Goal: Task Accomplishment & Management: Complete application form

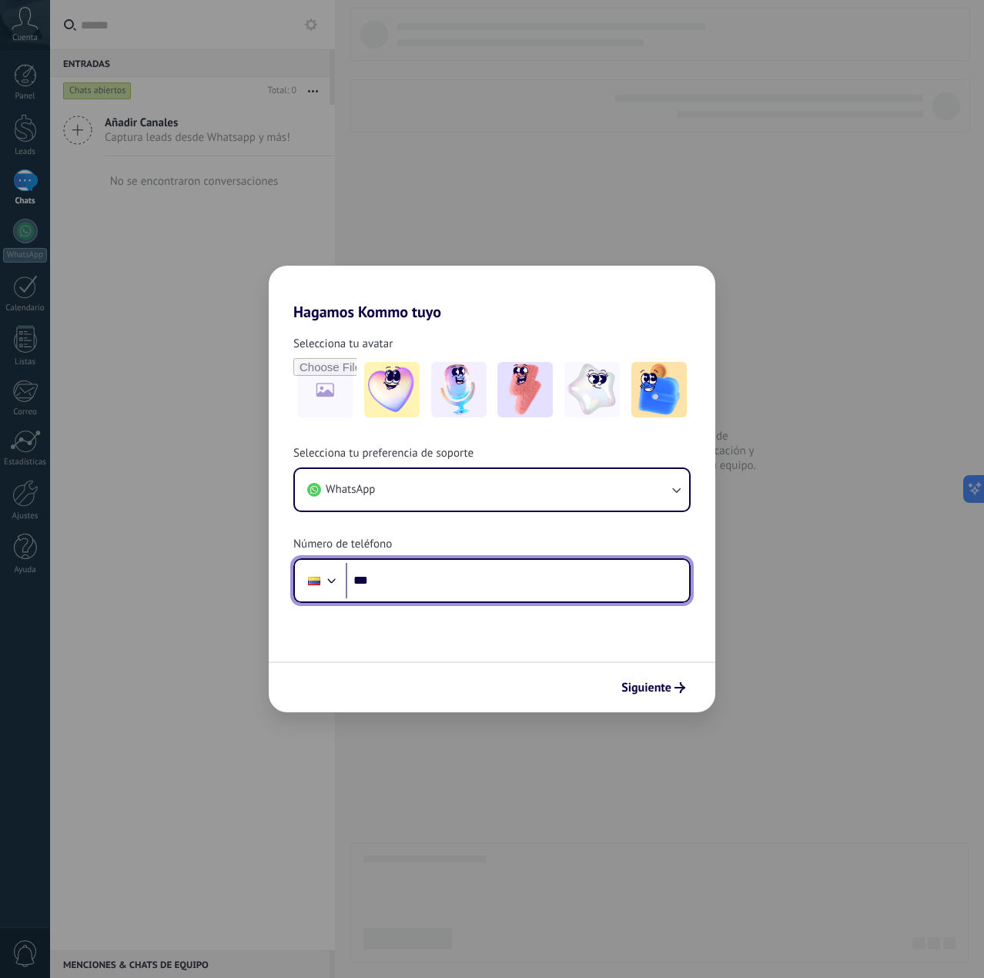
click at [444, 592] on input "***" at bounding box center [518, 580] width 344 height 35
type input "**********"
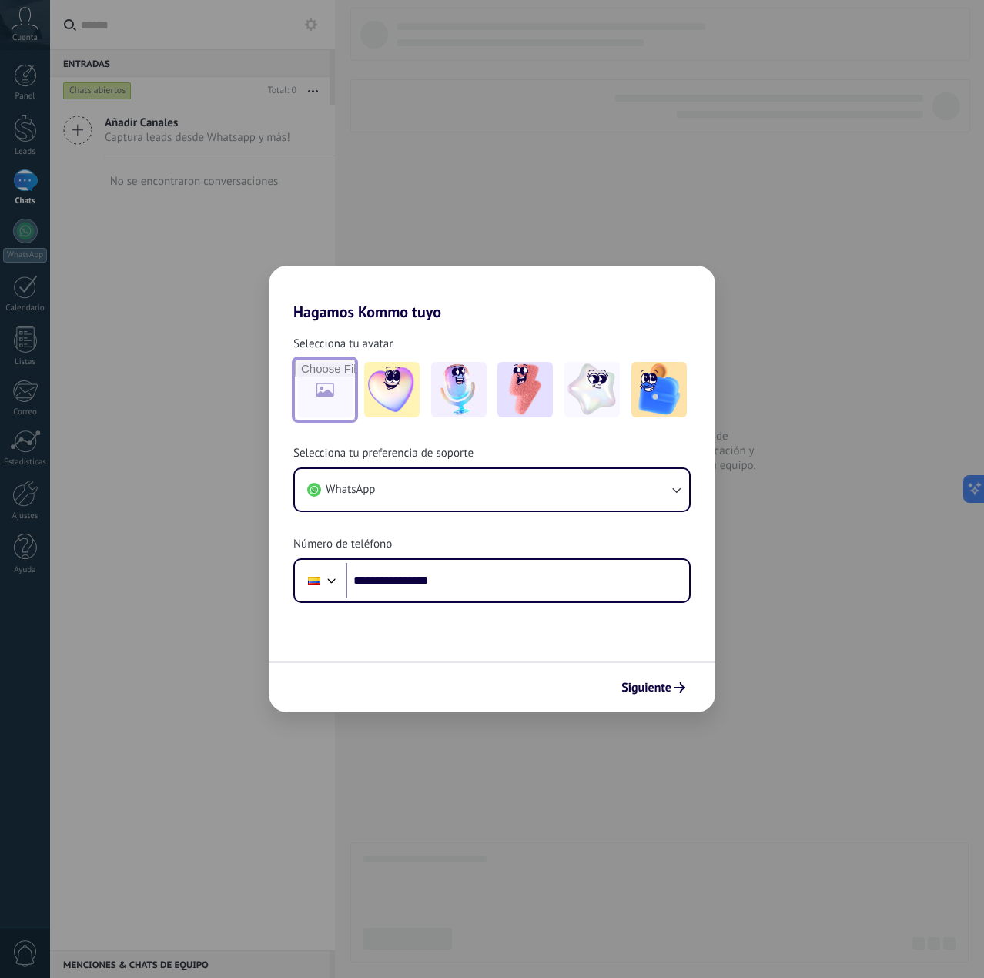
click at [336, 392] on input "file" at bounding box center [325, 390] width 60 height 60
click at [588, 383] on img at bounding box center [592, 389] width 55 height 55
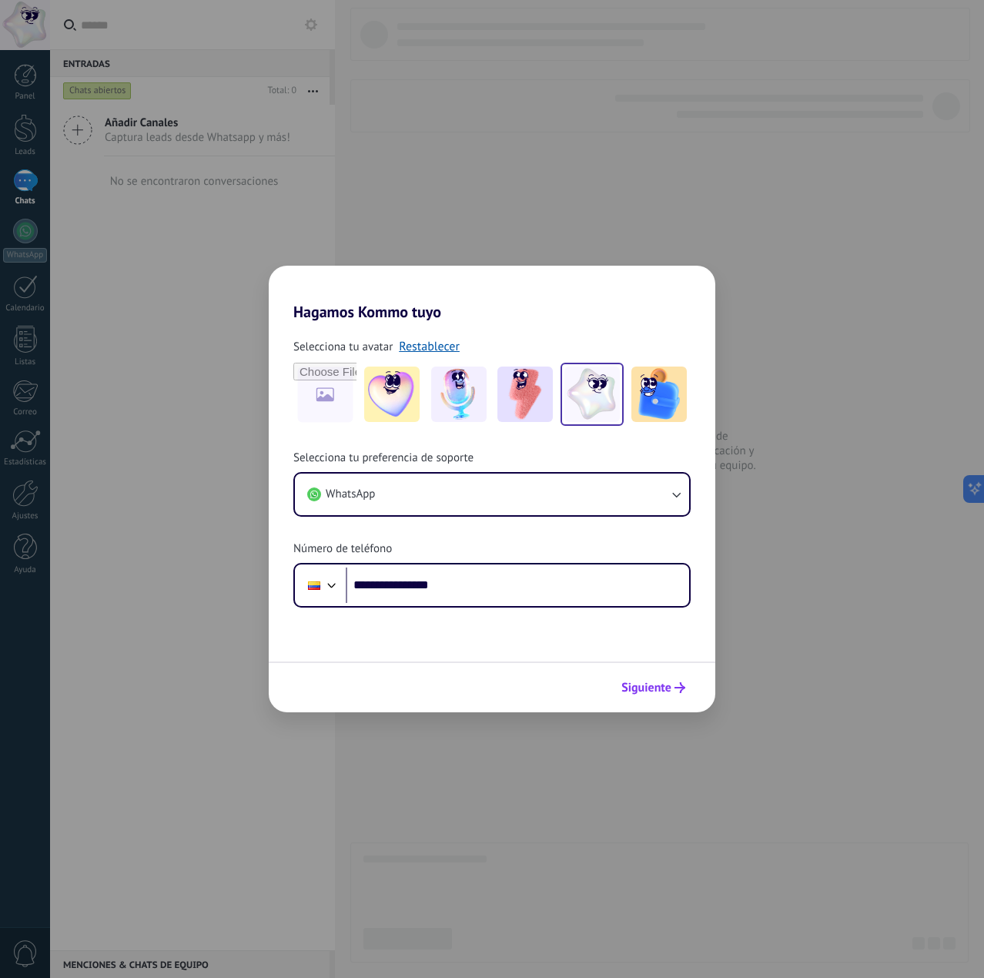
click at [653, 687] on span "Siguiente" at bounding box center [647, 687] width 50 height 11
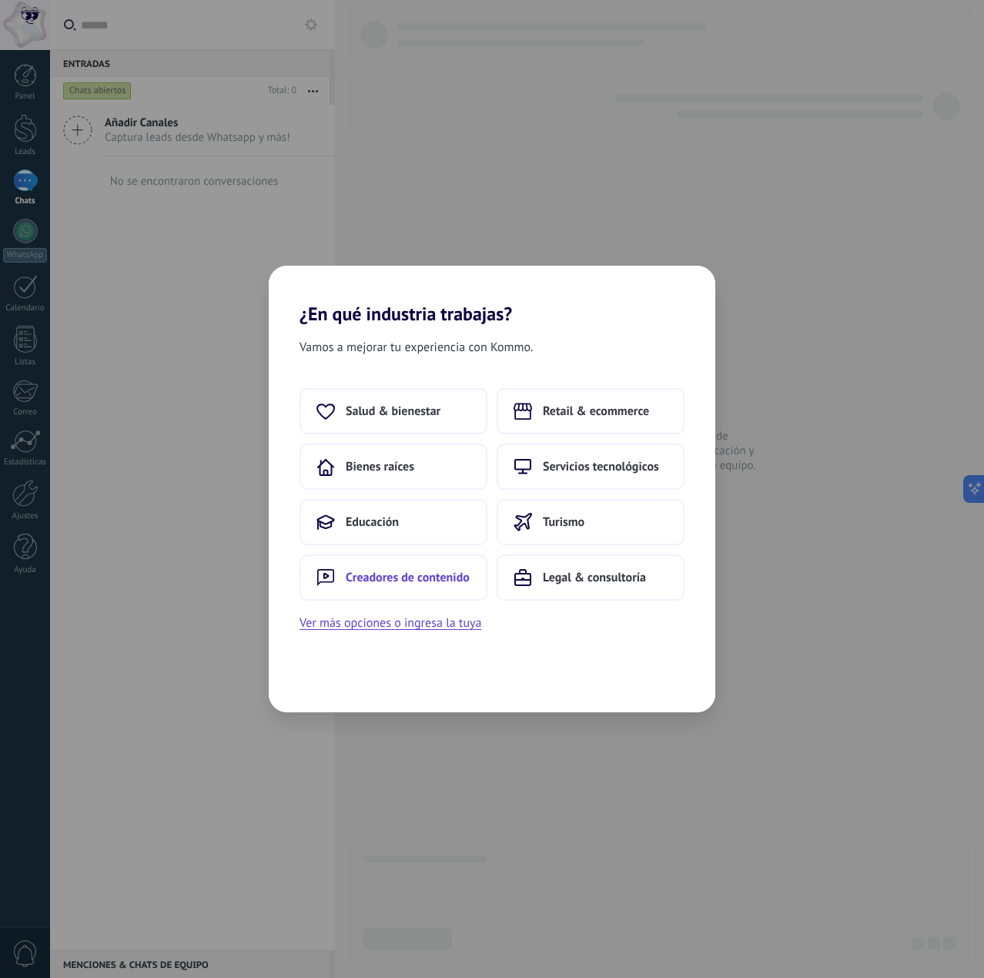
click at [457, 592] on button "Creadores de contenido" at bounding box center [394, 578] width 188 height 46
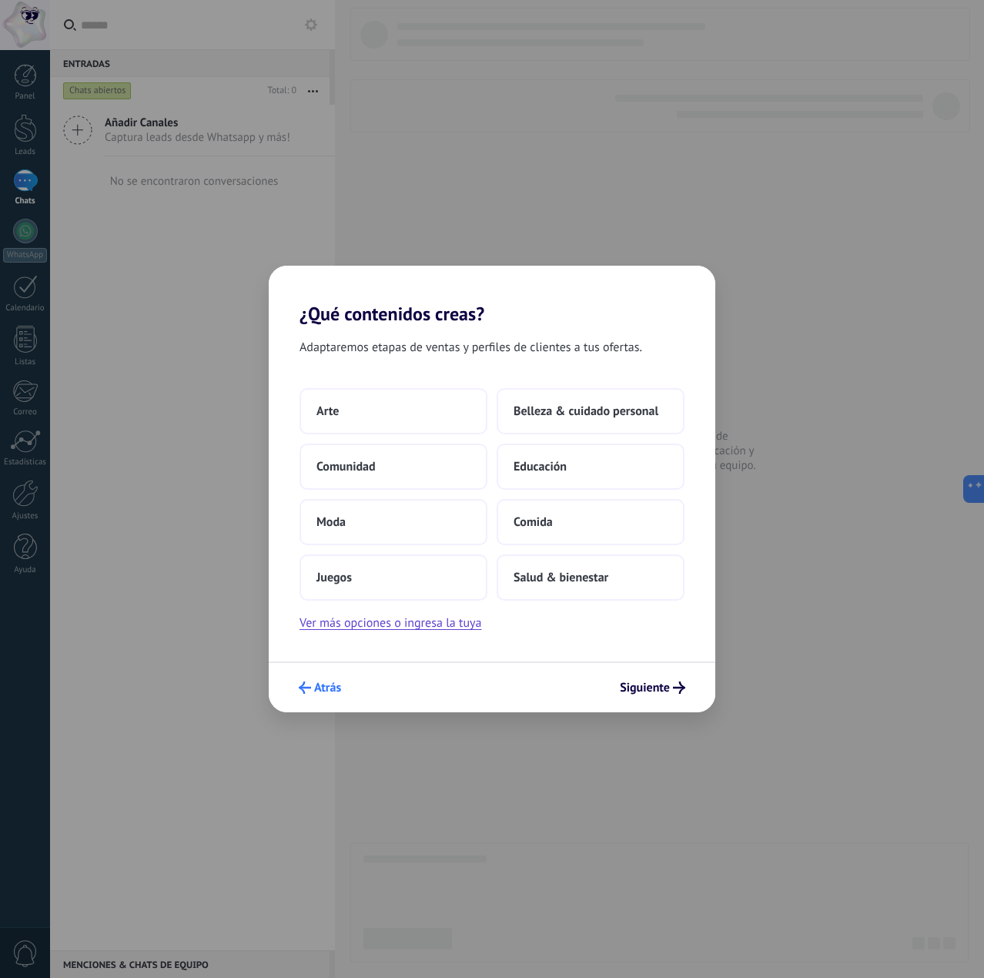
click at [299, 682] on icon "submit" at bounding box center [305, 688] width 12 height 12
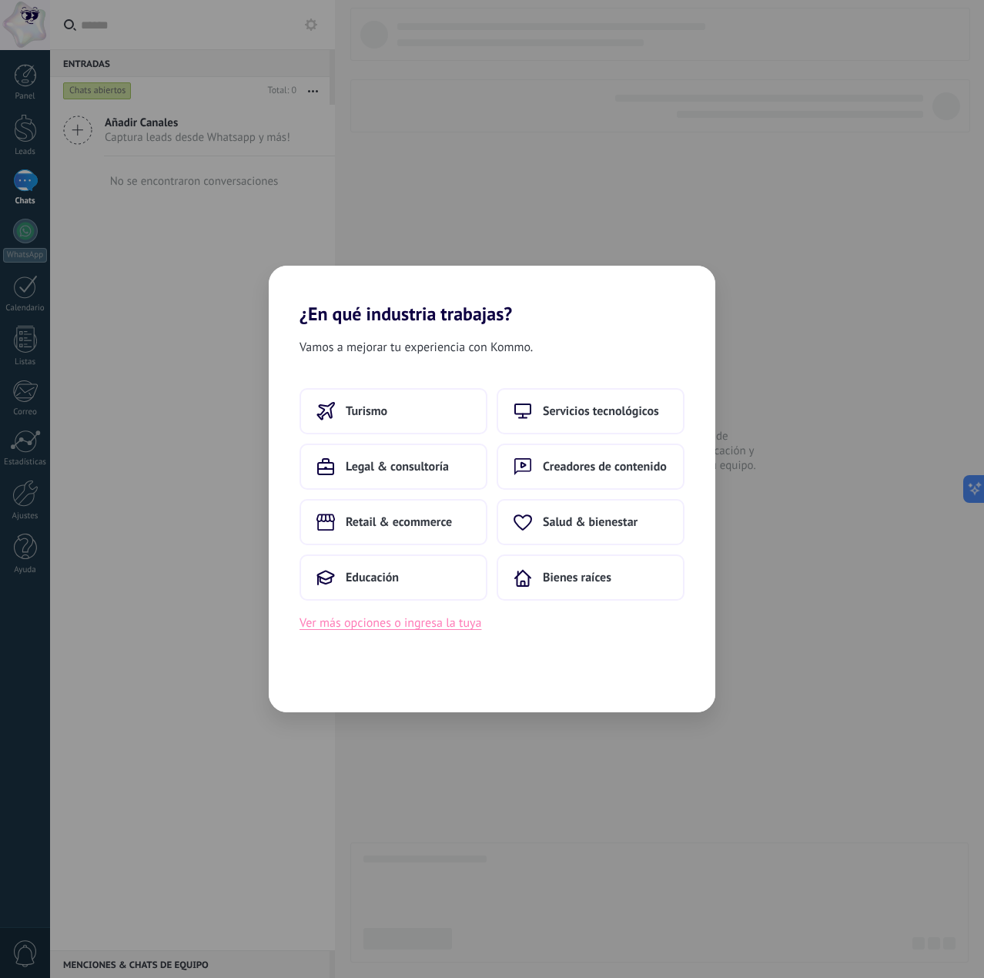
click at [329, 627] on button "Ver más opciones o ingresa la tuya" at bounding box center [391, 623] width 182 height 20
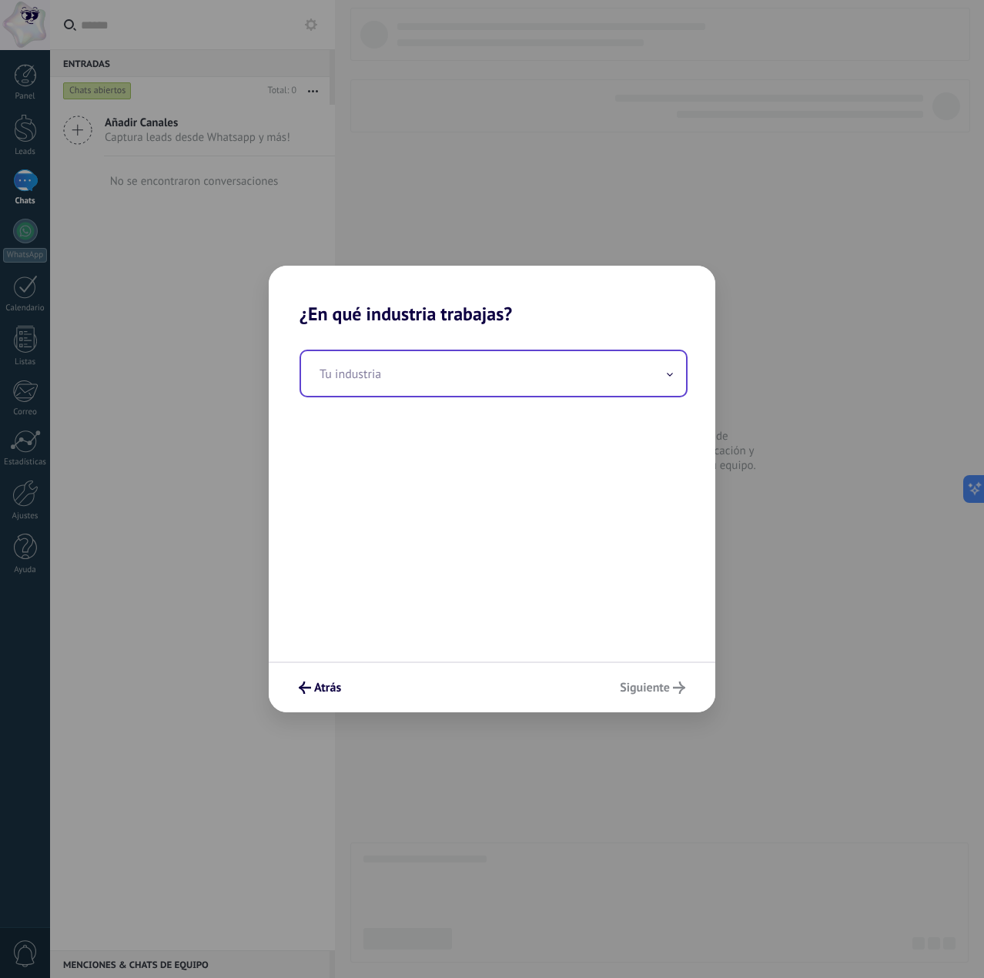
click at [431, 368] on input "text" at bounding box center [493, 373] width 385 height 45
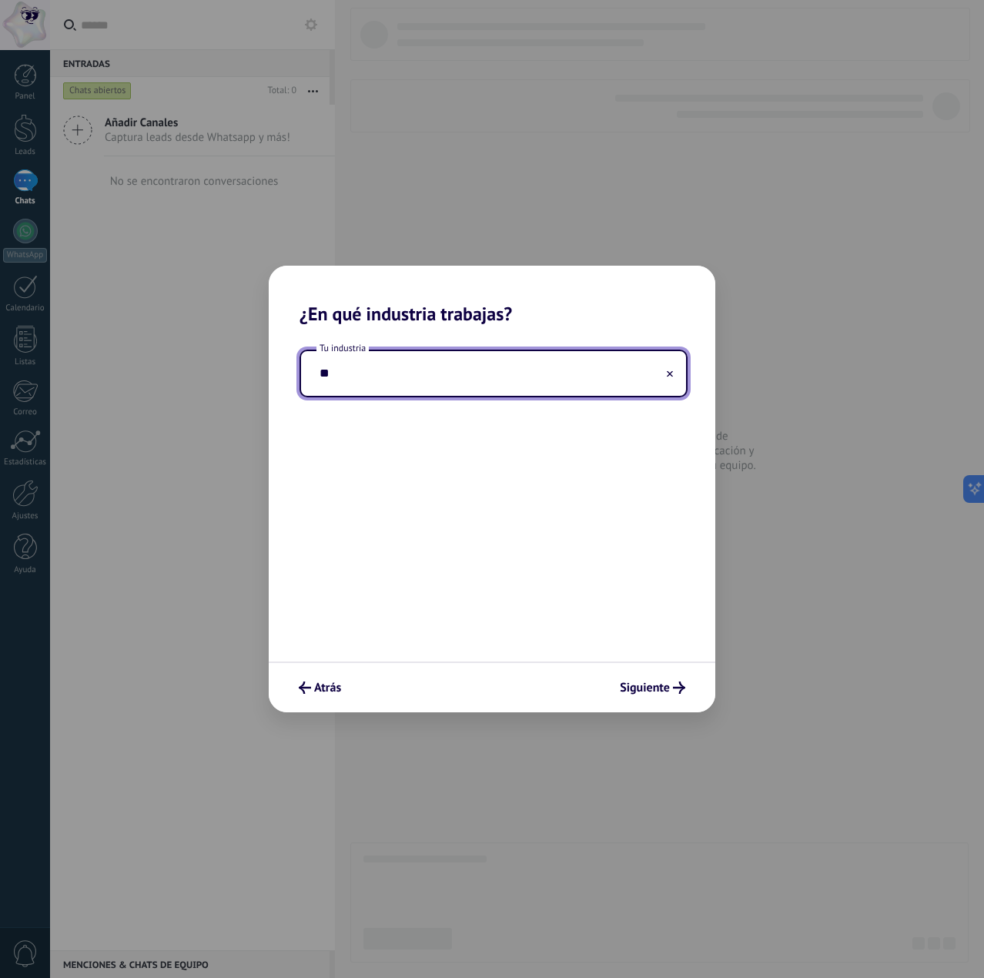
type input "*"
type input "**********"
click at [669, 693] on span "Siguiente" at bounding box center [645, 687] width 50 height 11
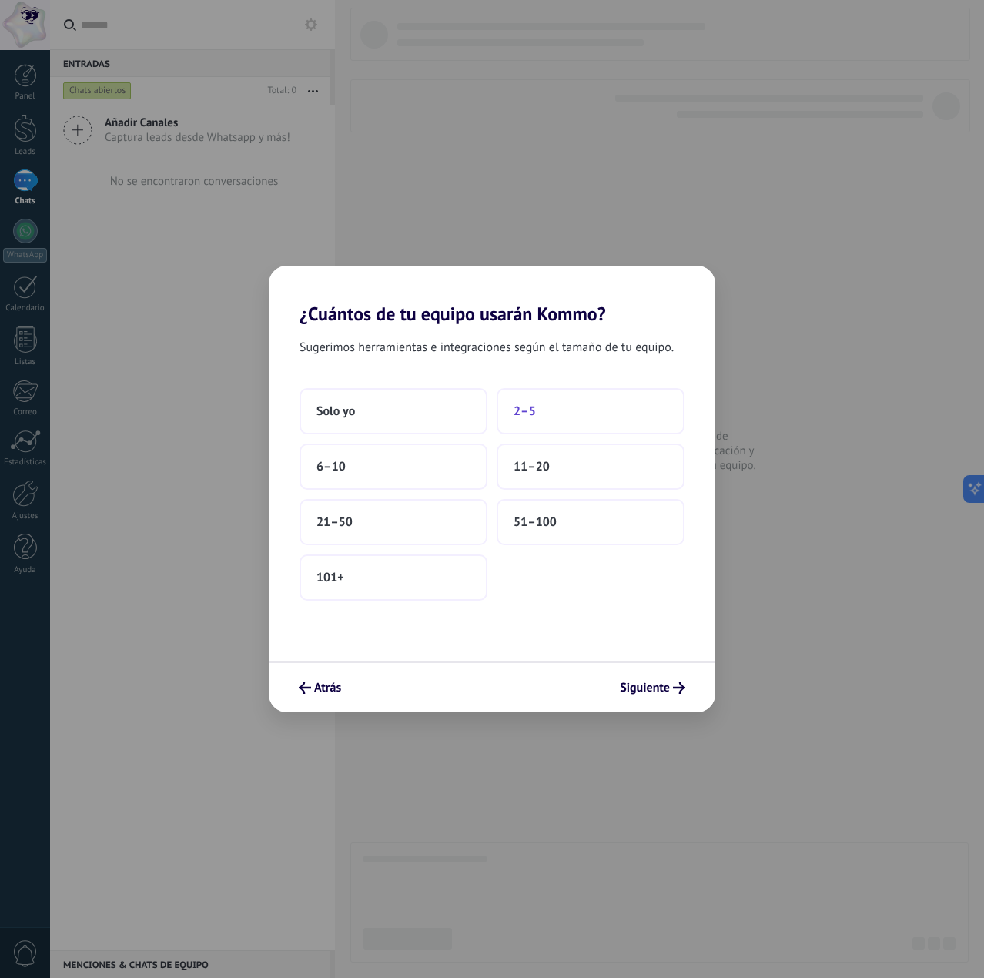
click at [544, 417] on button "2–5" at bounding box center [591, 411] width 188 height 46
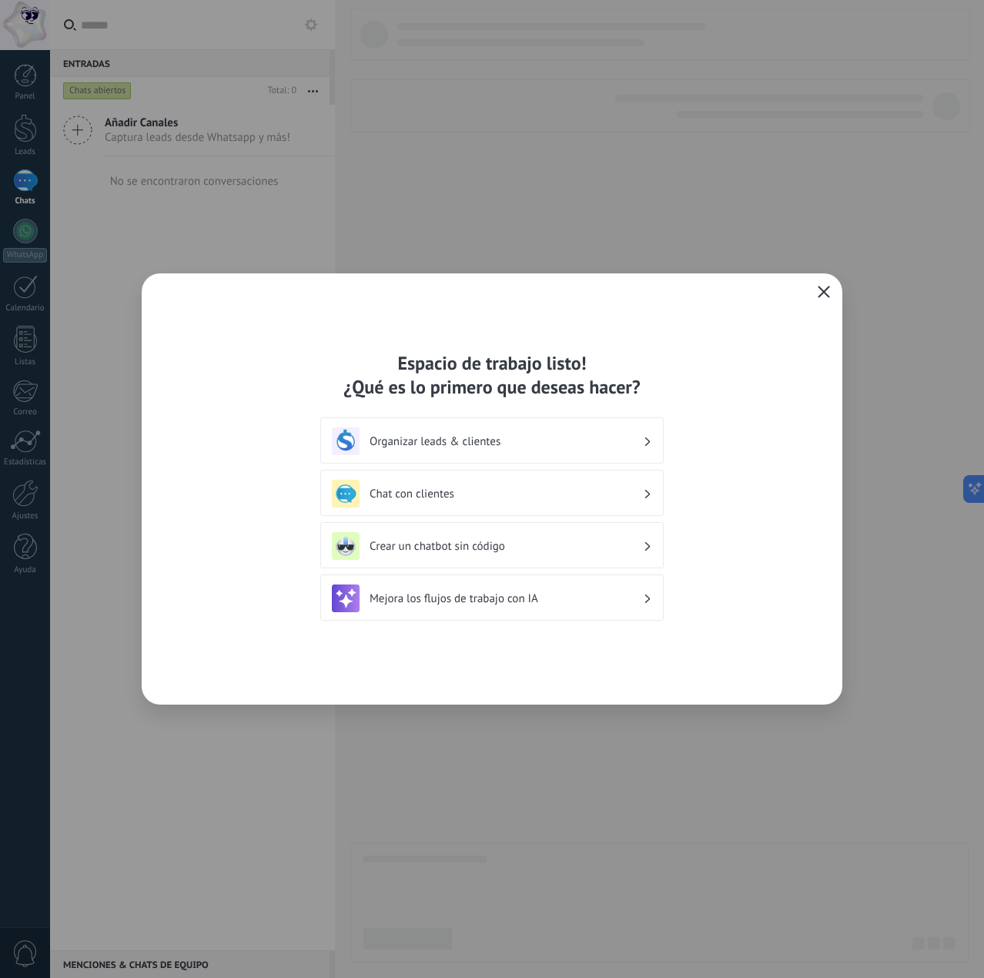
click at [625, 500] on h3 "Chat con clientes" at bounding box center [506, 494] width 273 height 15
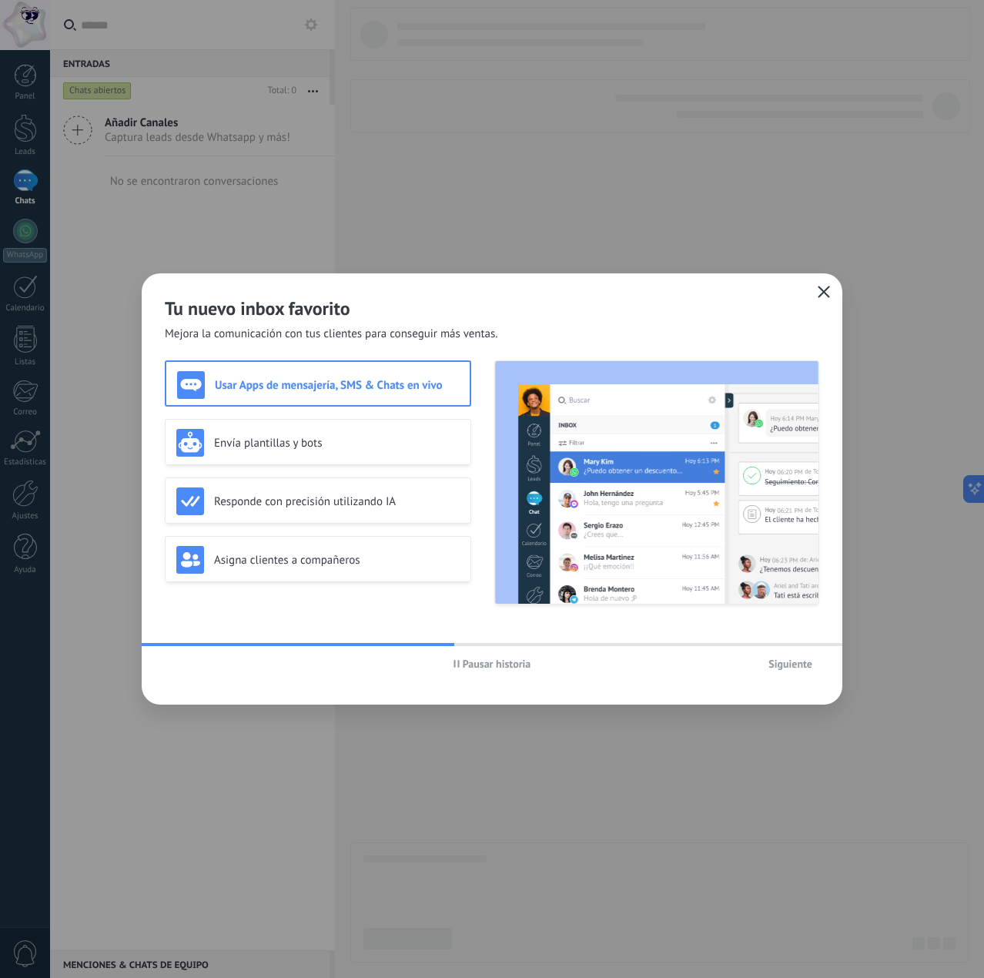
click at [434, 469] on div "Usar Apps de mensajería, SMS & Chats en vivo Envía plantillas y bots Responde c…" at bounding box center [318, 482] width 307 height 244
click at [387, 433] on div "Envía plantillas y bots" at bounding box center [317, 443] width 283 height 28
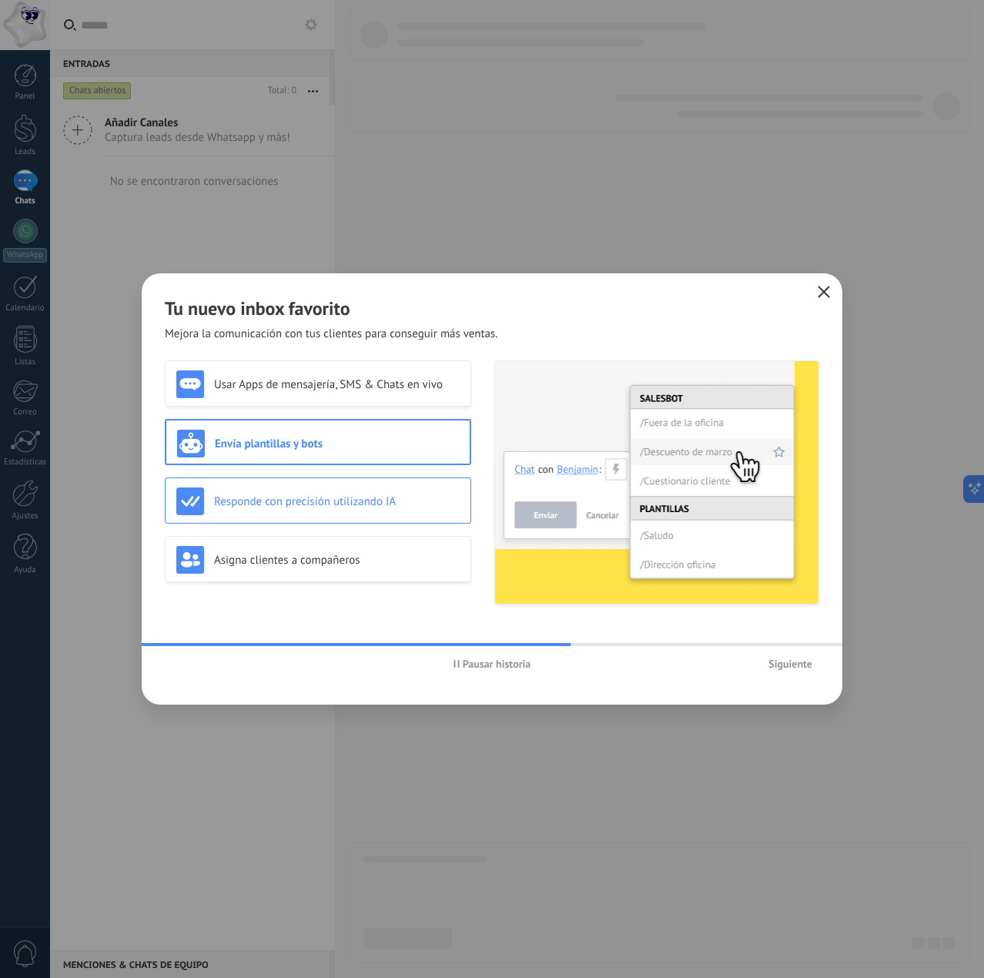
click at [388, 508] on h3 "Responde con precisión utilizando IA" at bounding box center [337, 501] width 246 height 15
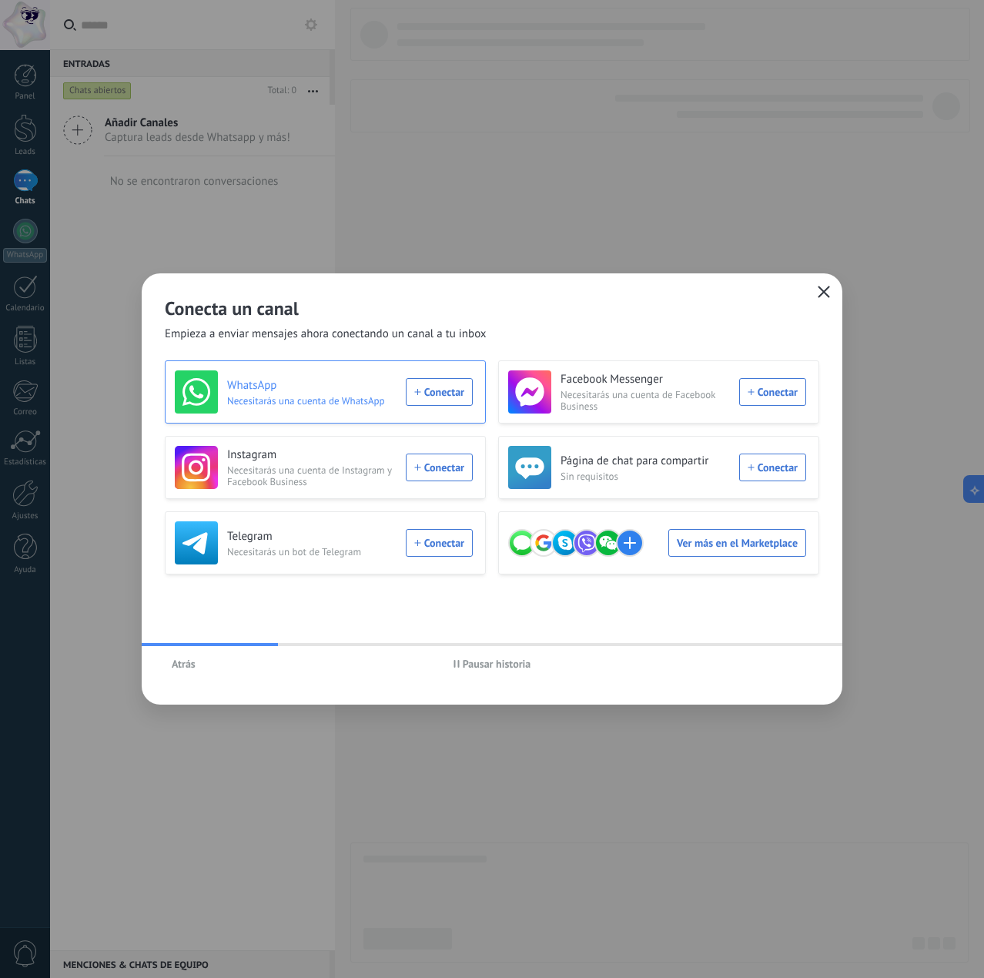
click at [439, 389] on div "WhatsApp Necesitarás una cuenta de WhatsApp Conectar" at bounding box center [324, 391] width 298 height 43
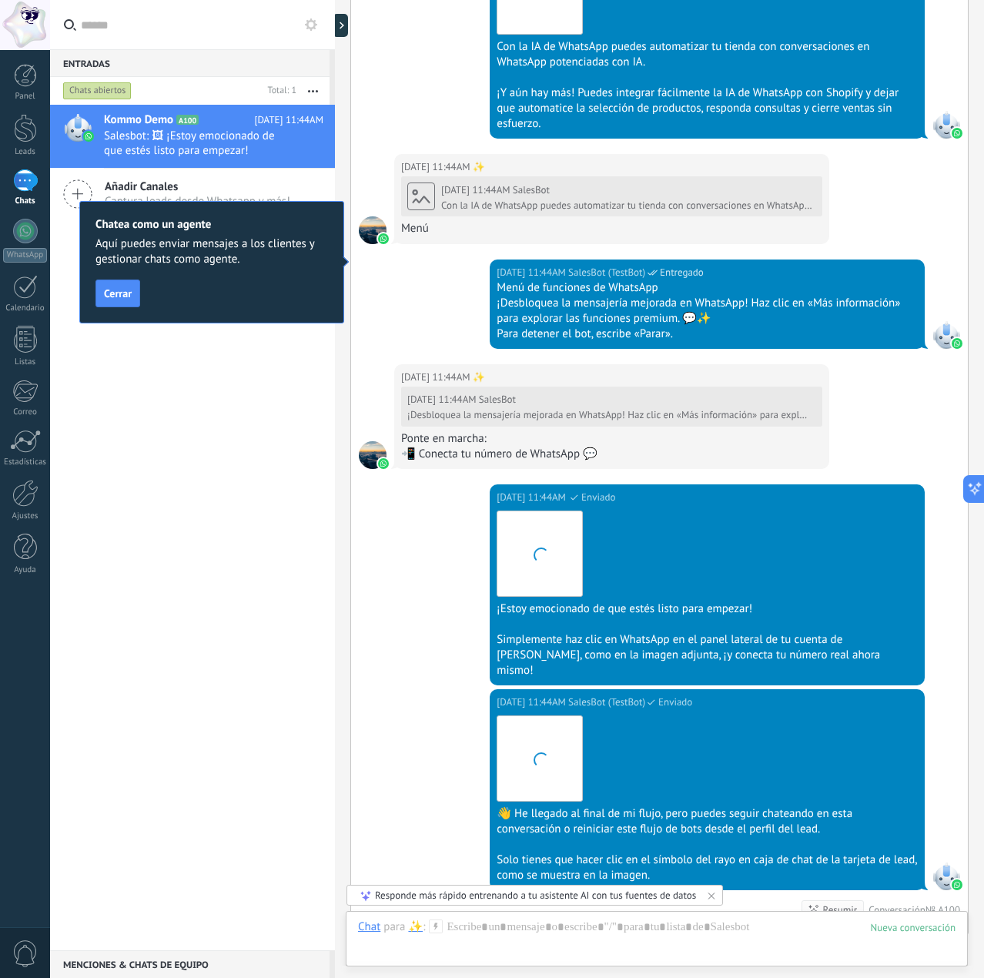
scroll to position [2000, 0]
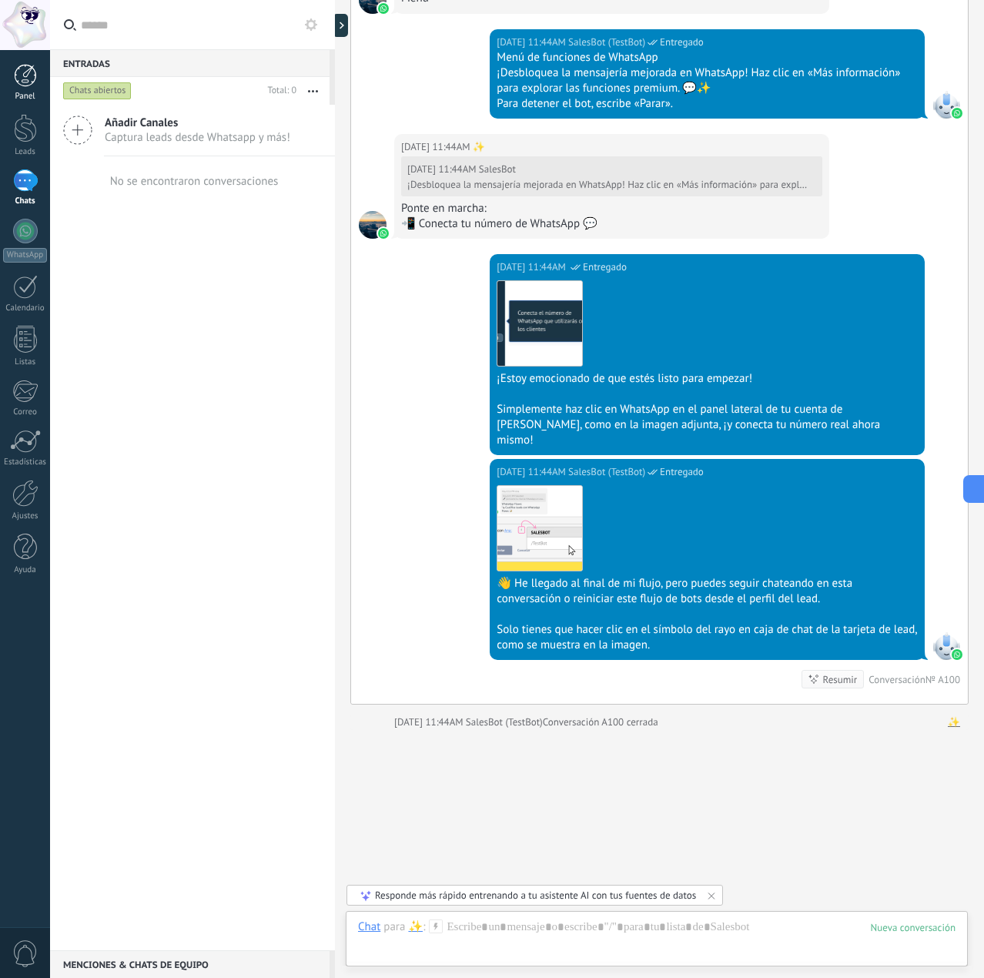
click at [30, 79] on div at bounding box center [25, 75] width 23 height 23
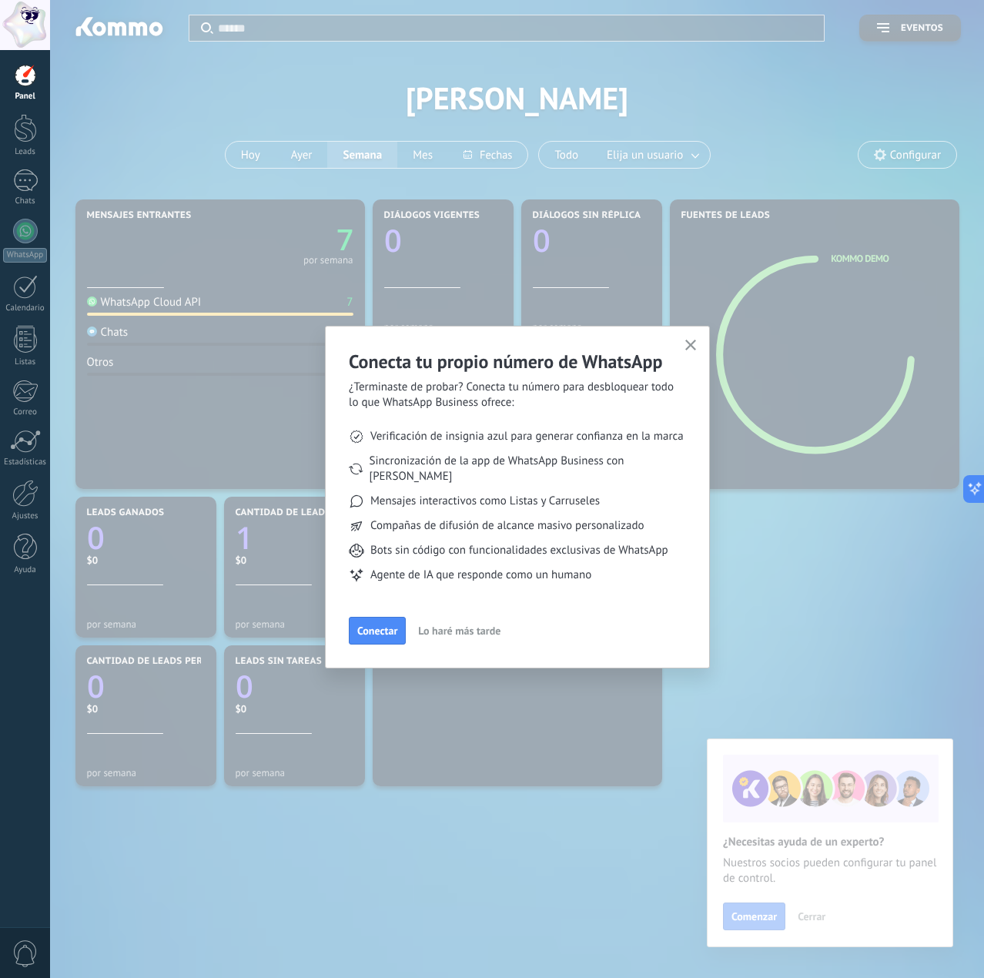
click at [379, 595] on div "Conecta tu propio número de WhatsApp ¿Terminaste de probar? Conecta tu número p…" at bounding box center [517, 497] width 337 height 295
click at [379, 617] on button "Conectar" at bounding box center [377, 631] width 57 height 28
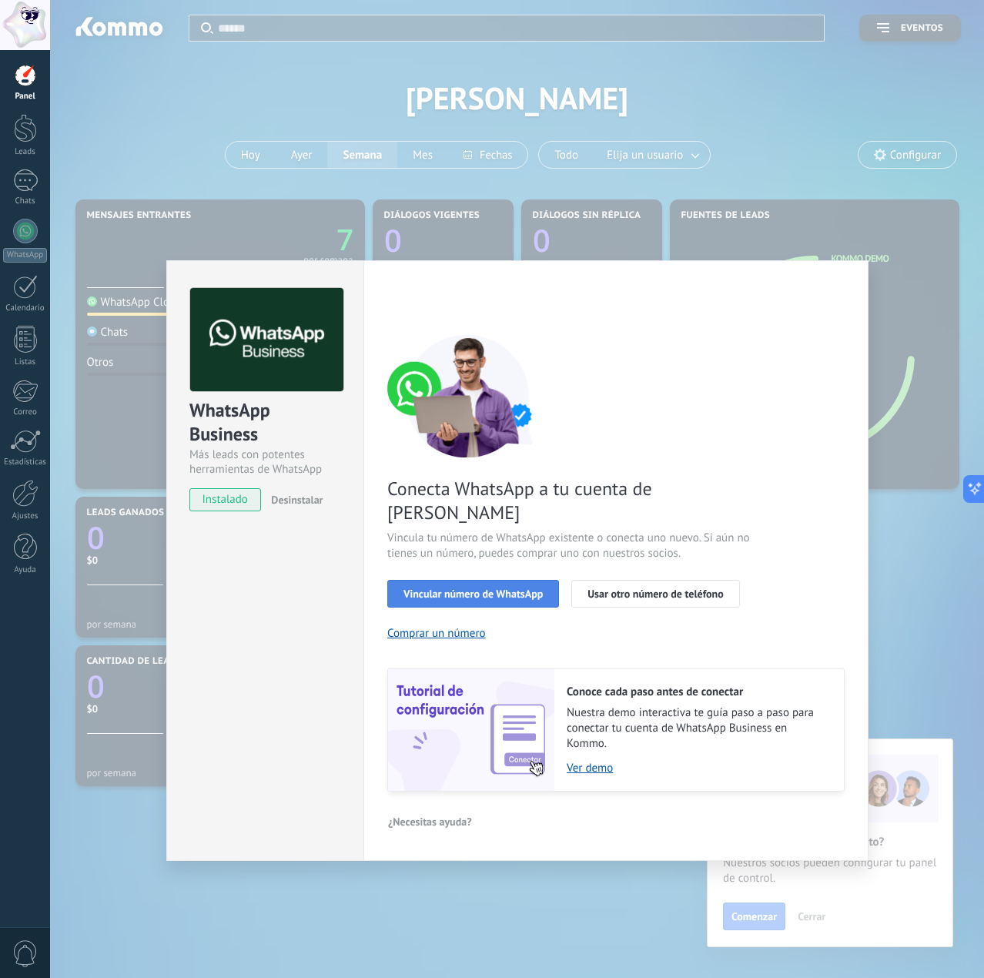
click at [491, 588] on span "Vincular número de WhatsApp" at bounding box center [473, 593] width 139 height 11
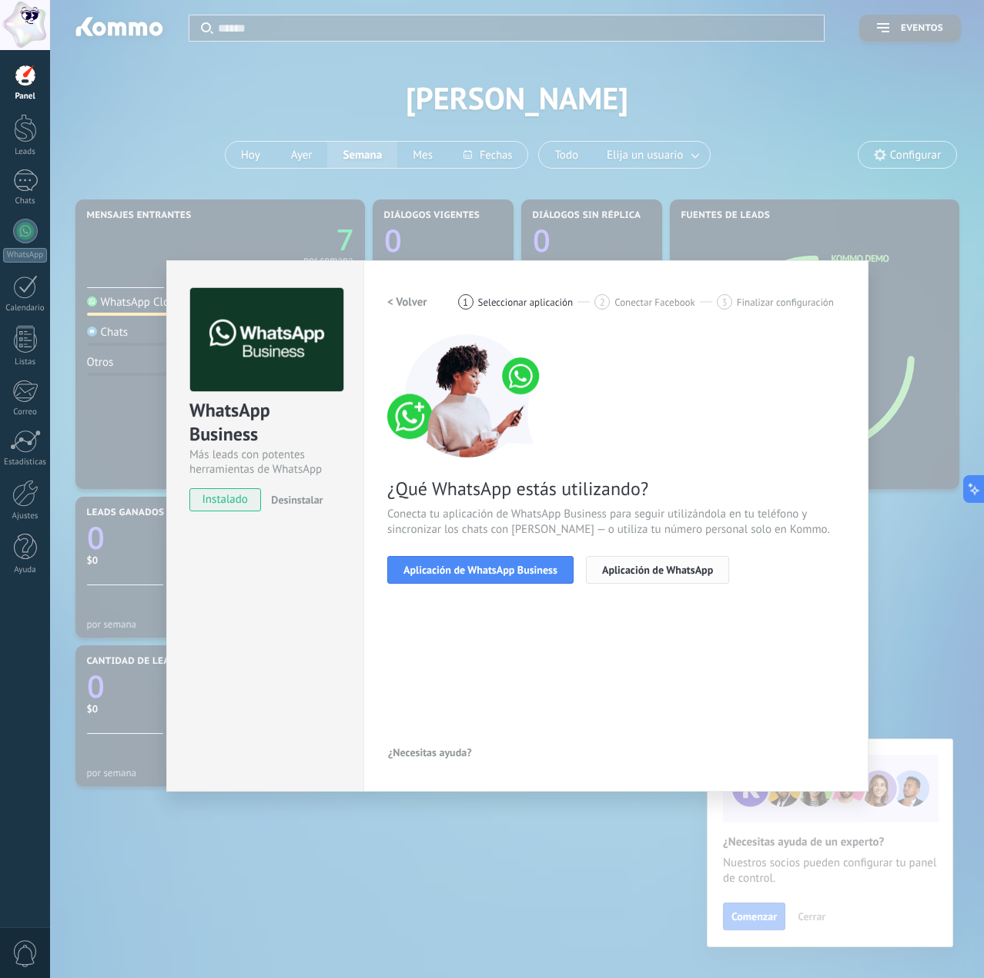
click at [638, 565] on span "Aplicación de WhatsApp" at bounding box center [657, 570] width 111 height 11
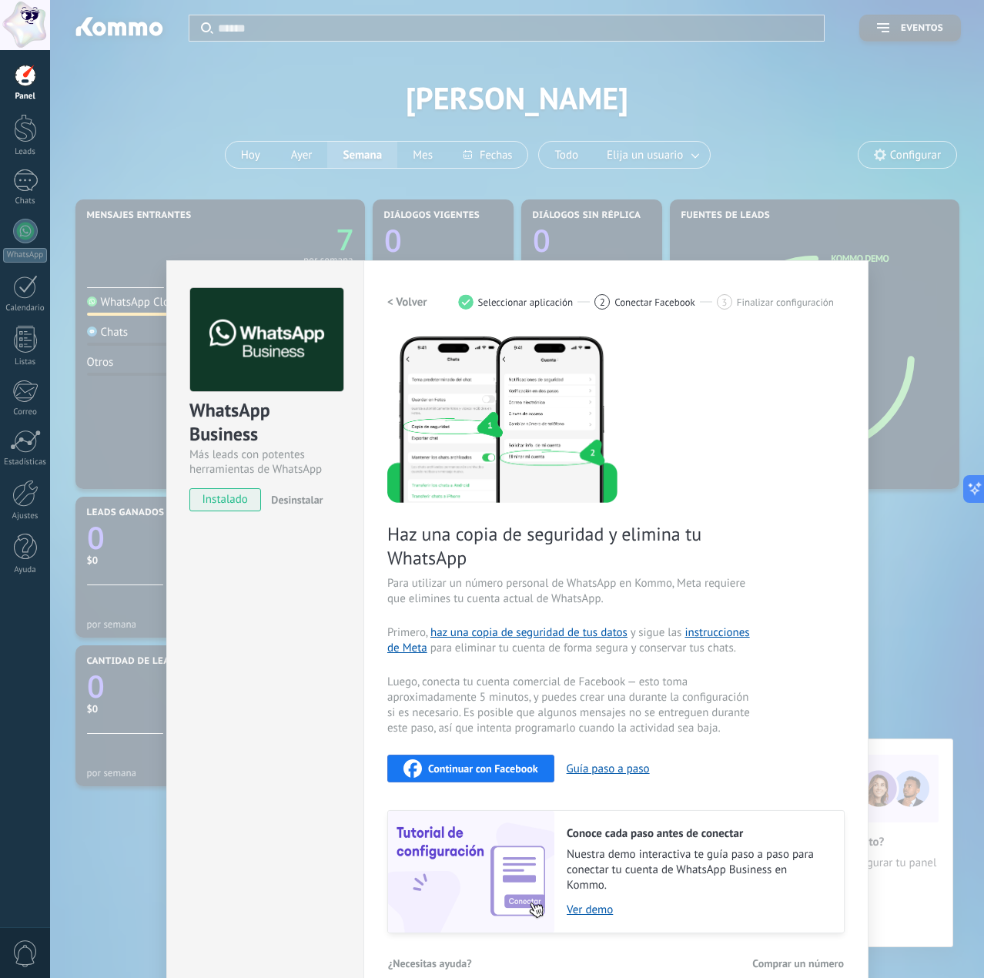
click at [493, 759] on div "Continuar con Facebook" at bounding box center [471, 768] width 135 height 18
click at [4, 112] on div "Panel Leads 1 Chats WhatsApp Clientes" at bounding box center [25, 327] width 50 height 527
click at [23, 126] on div at bounding box center [25, 128] width 23 height 28
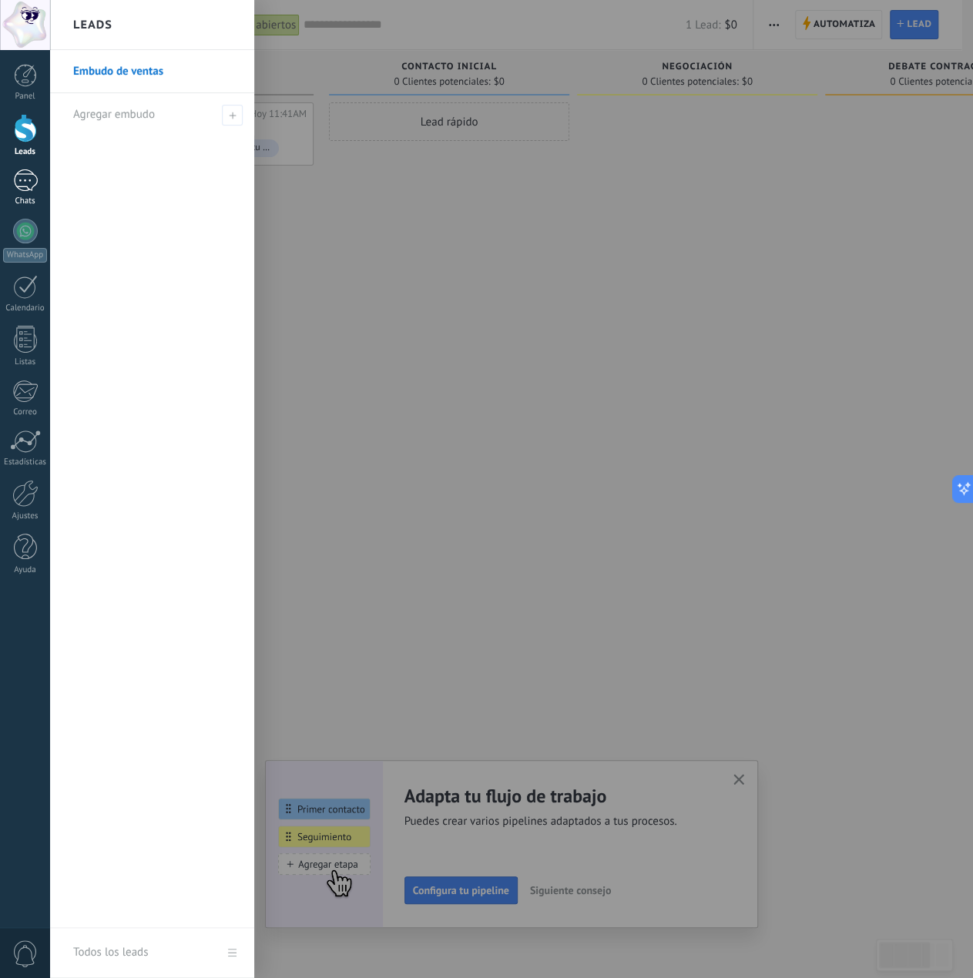
click at [40, 201] on div "Chats" at bounding box center [25, 201] width 45 height 10
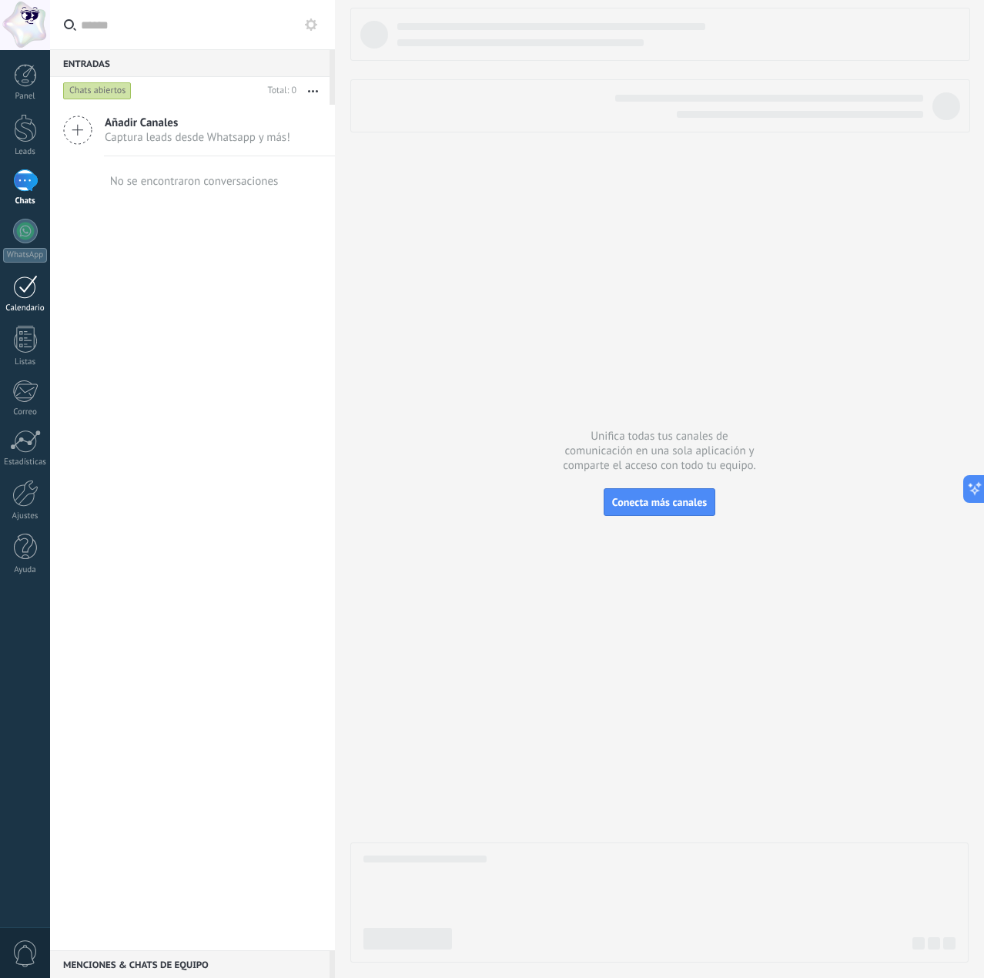
click at [22, 296] on div at bounding box center [25, 287] width 25 height 24
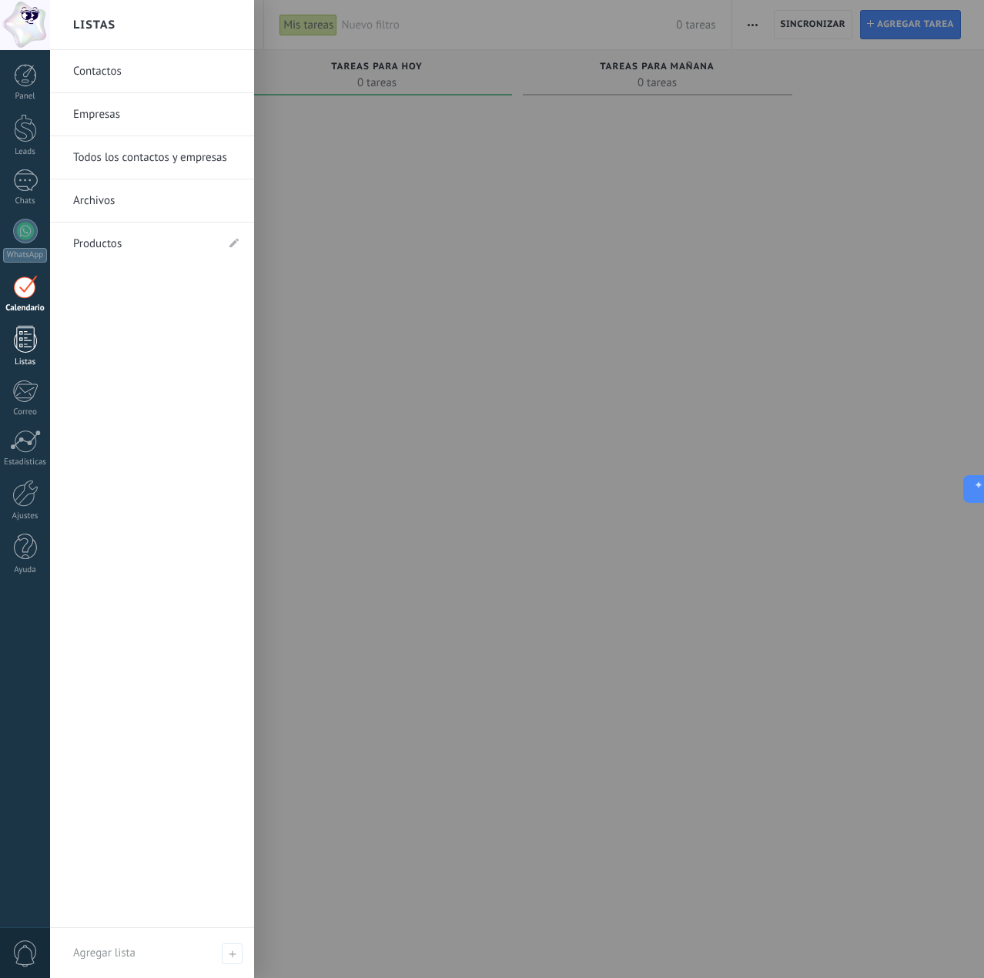
click at [40, 357] on div "Listas" at bounding box center [25, 362] width 45 height 10
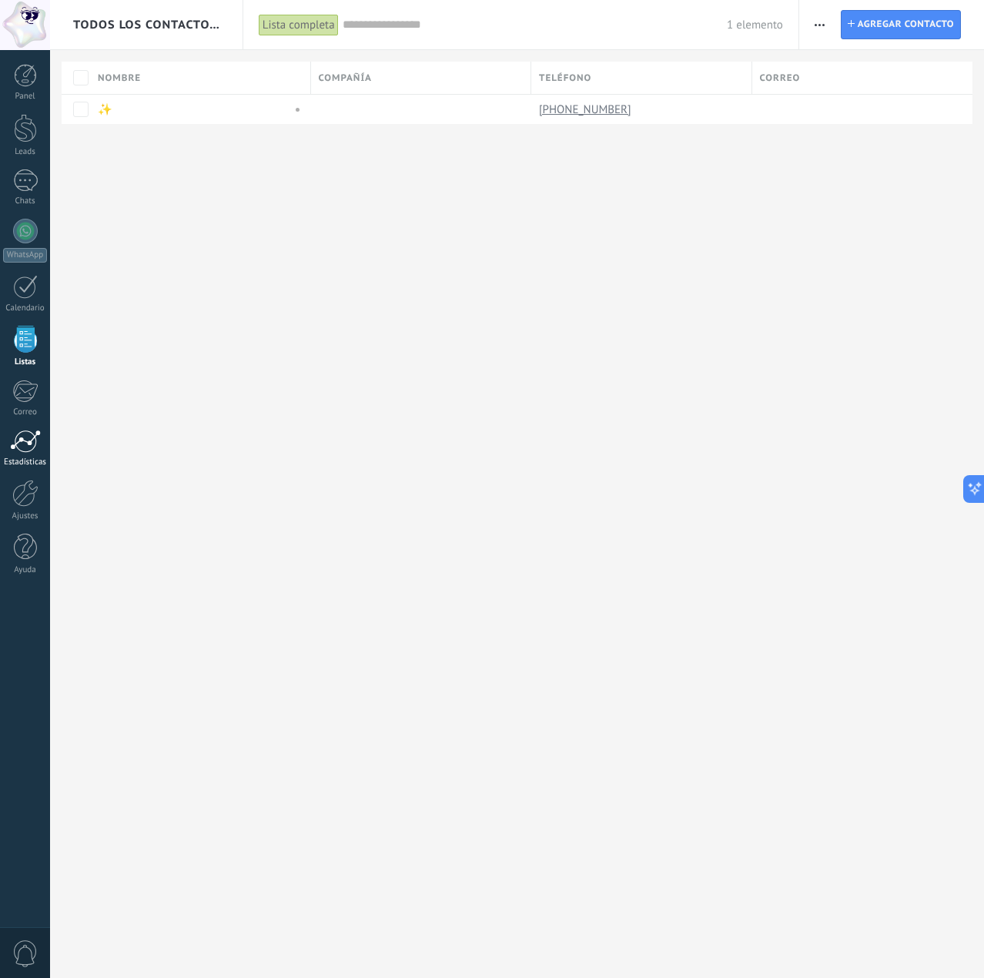
click at [12, 442] on div at bounding box center [25, 441] width 31 height 23
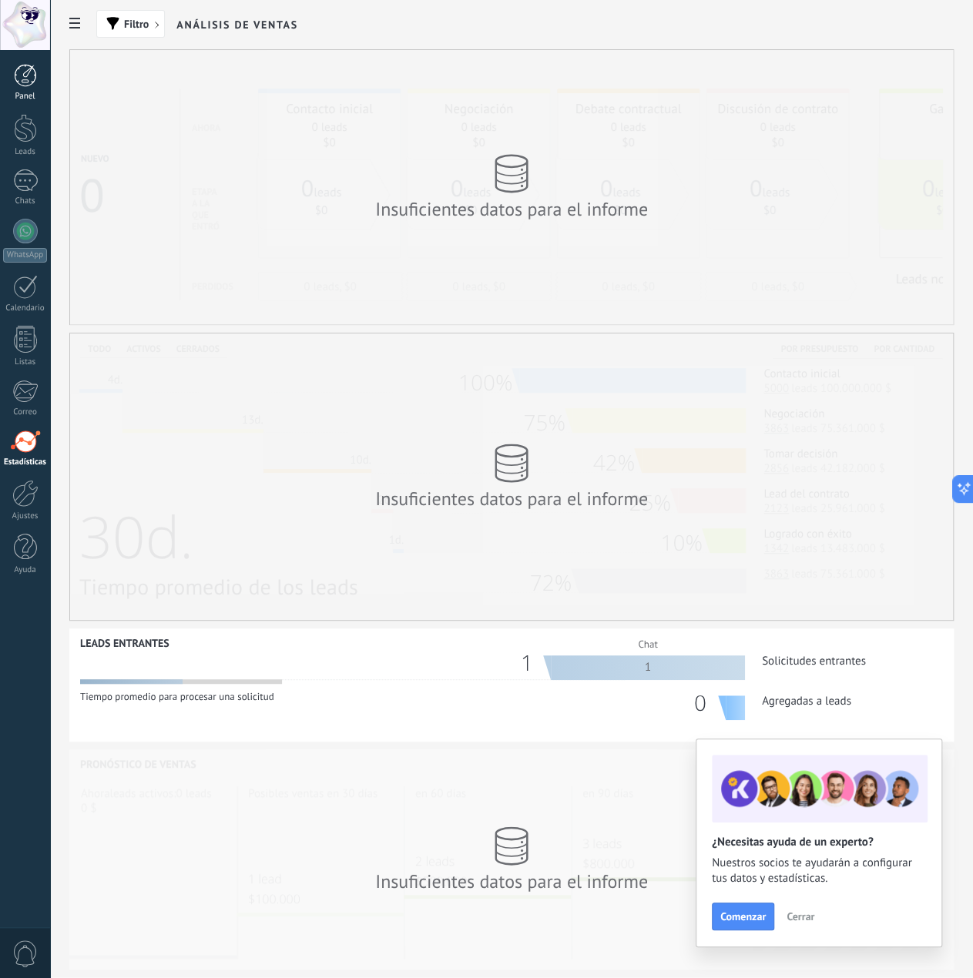
click at [32, 85] on div at bounding box center [25, 75] width 23 height 23
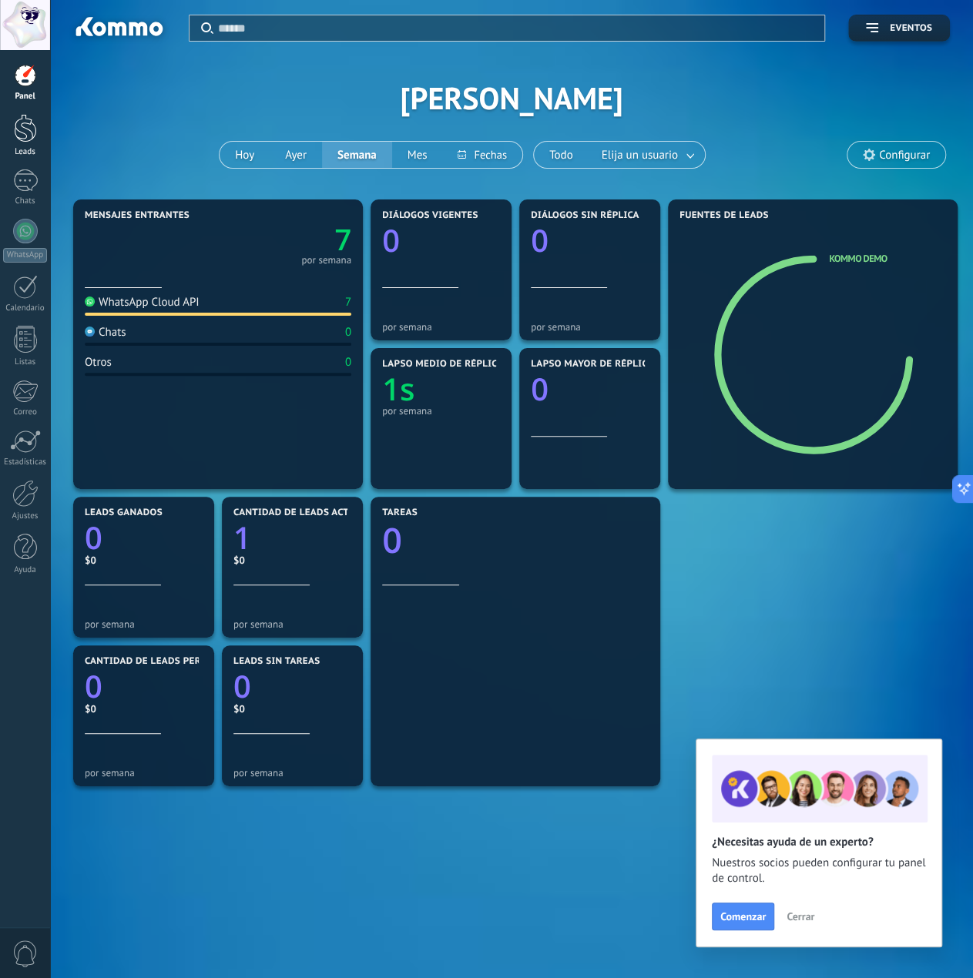
click at [18, 140] on div at bounding box center [25, 128] width 23 height 28
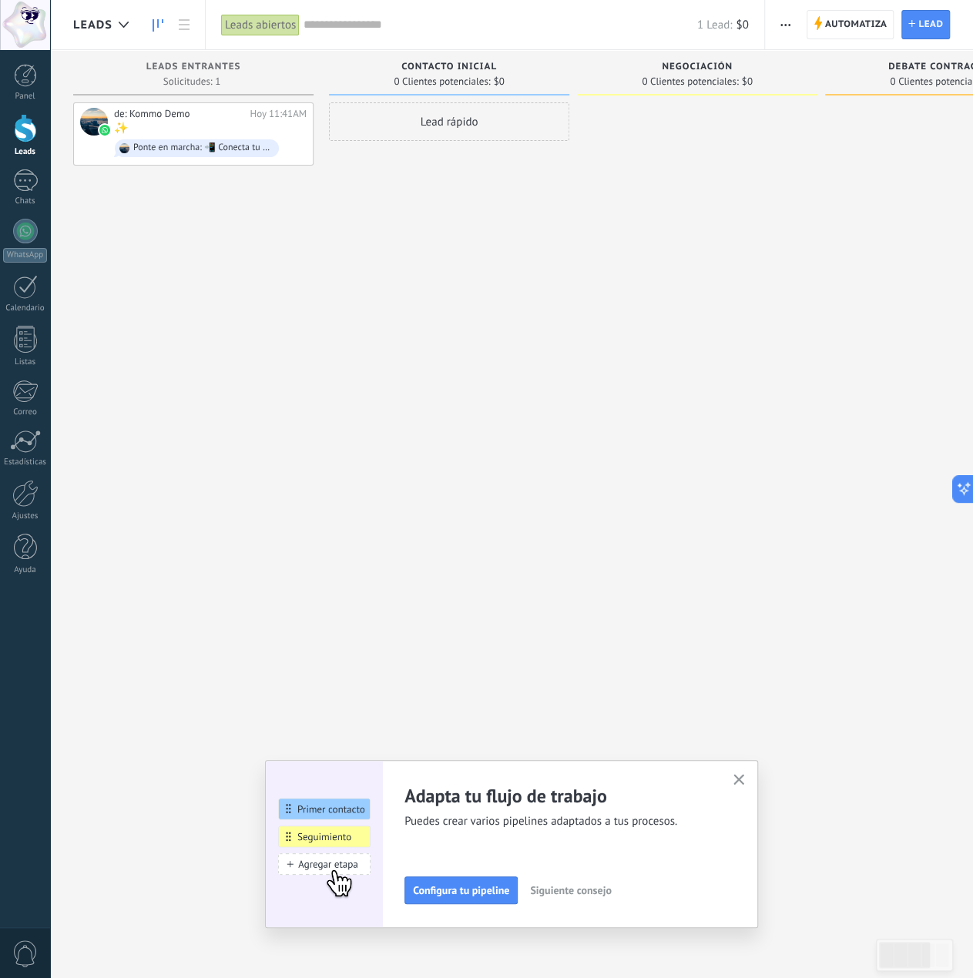
click at [745, 779] on icon "button" at bounding box center [739, 780] width 12 height 12
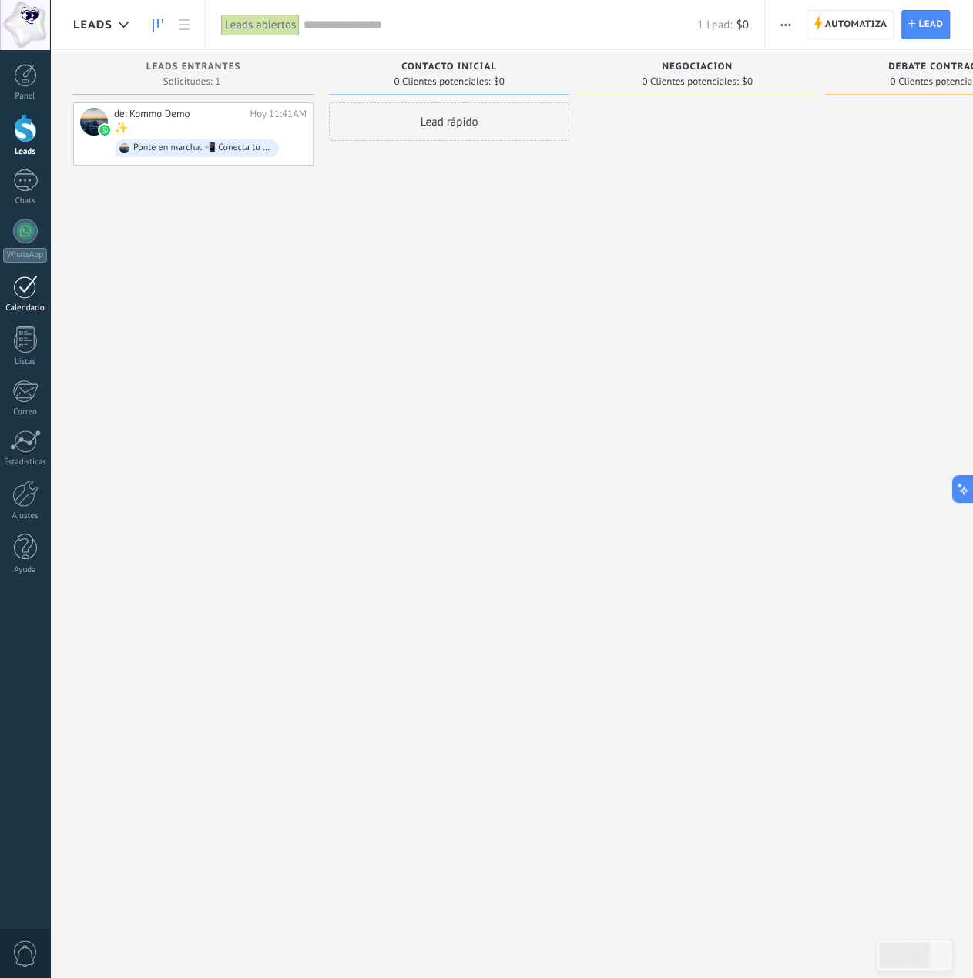
click at [0, 297] on link "Calendario" at bounding box center [25, 294] width 50 height 39
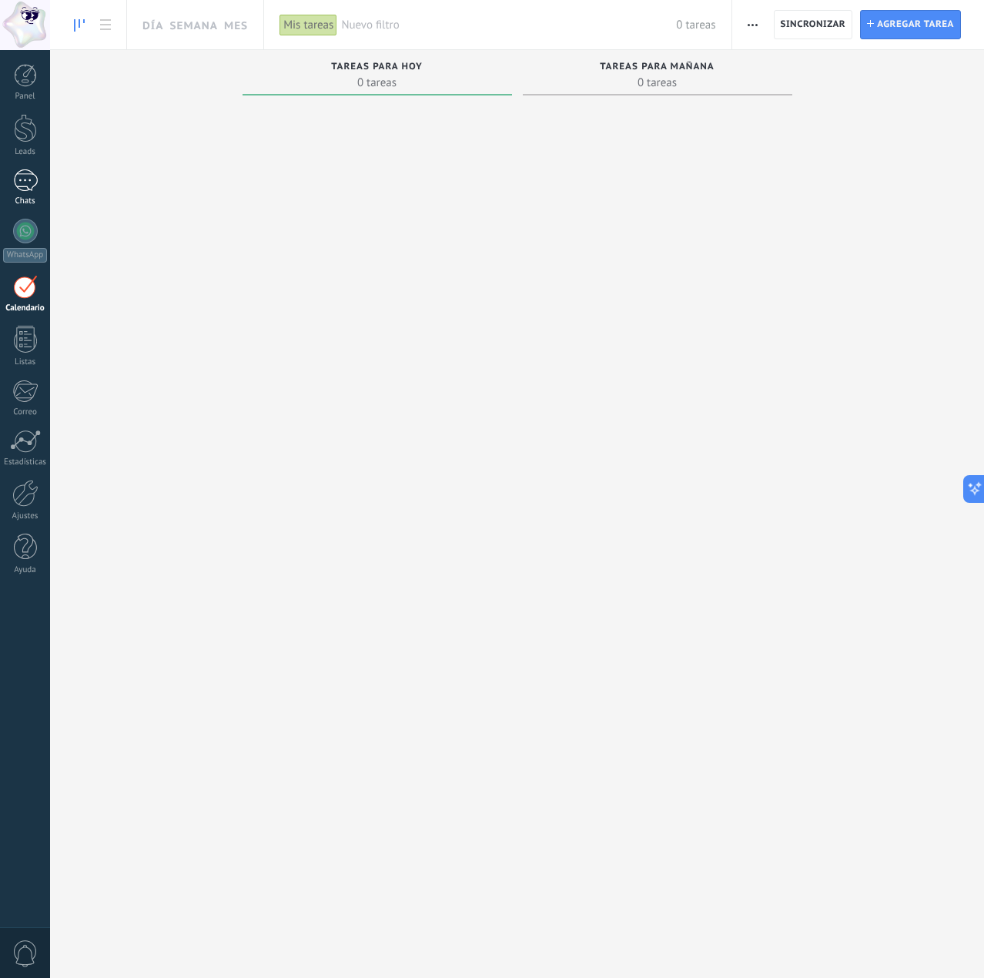
click at [25, 188] on div "1" at bounding box center [25, 180] width 25 height 22
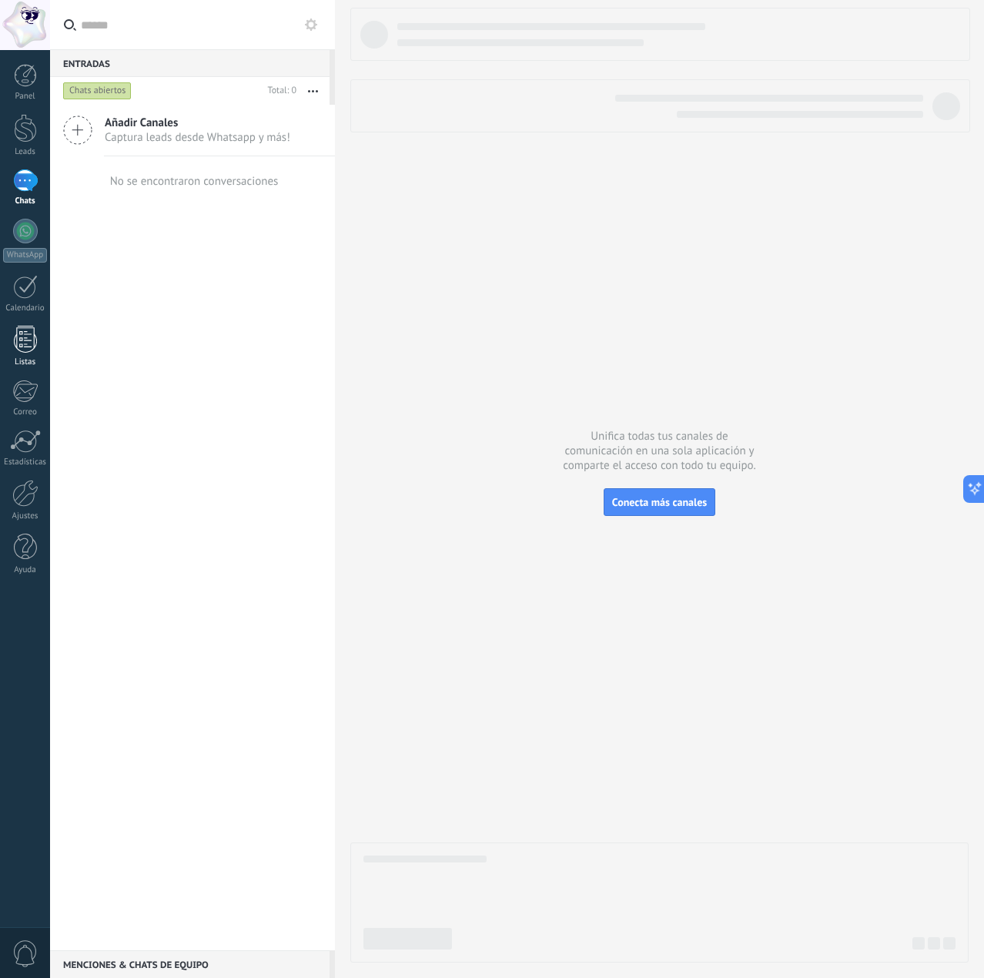
click at [42, 341] on link "Listas" at bounding box center [25, 347] width 50 height 42
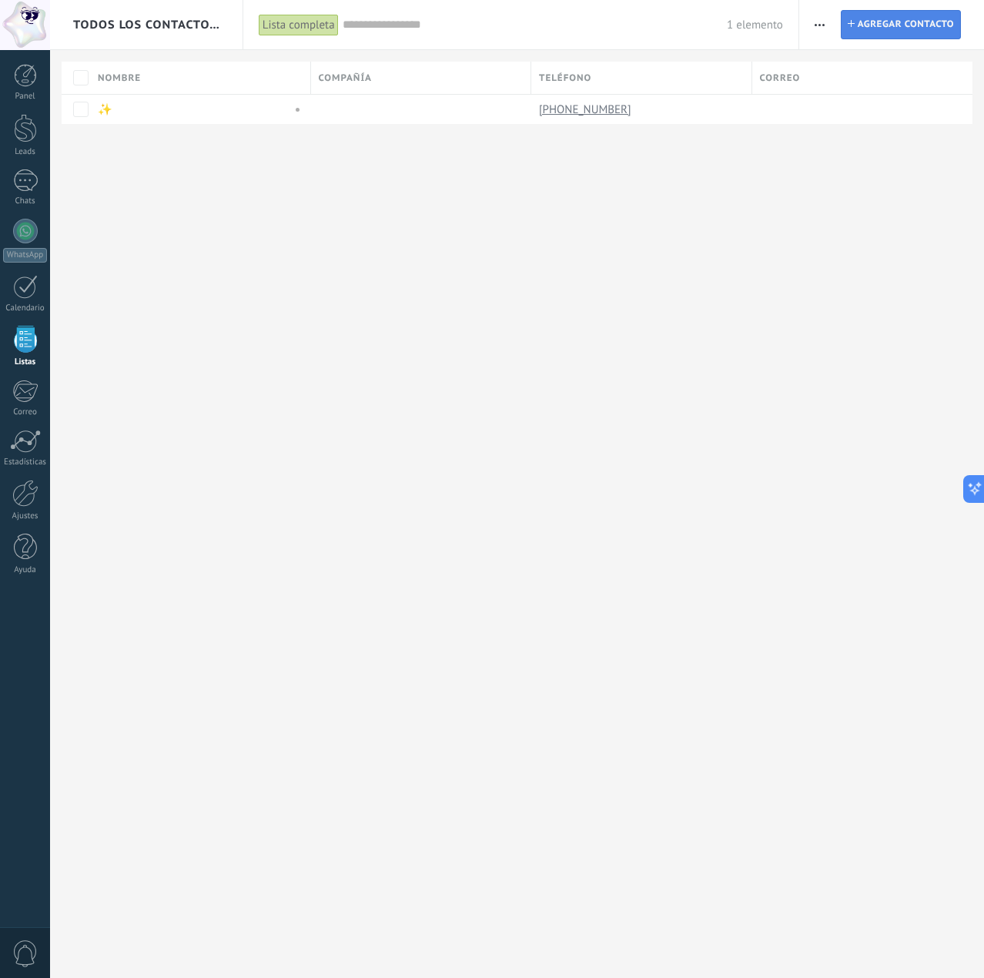
click at [903, 21] on span "Agregar contacto" at bounding box center [906, 25] width 96 height 28
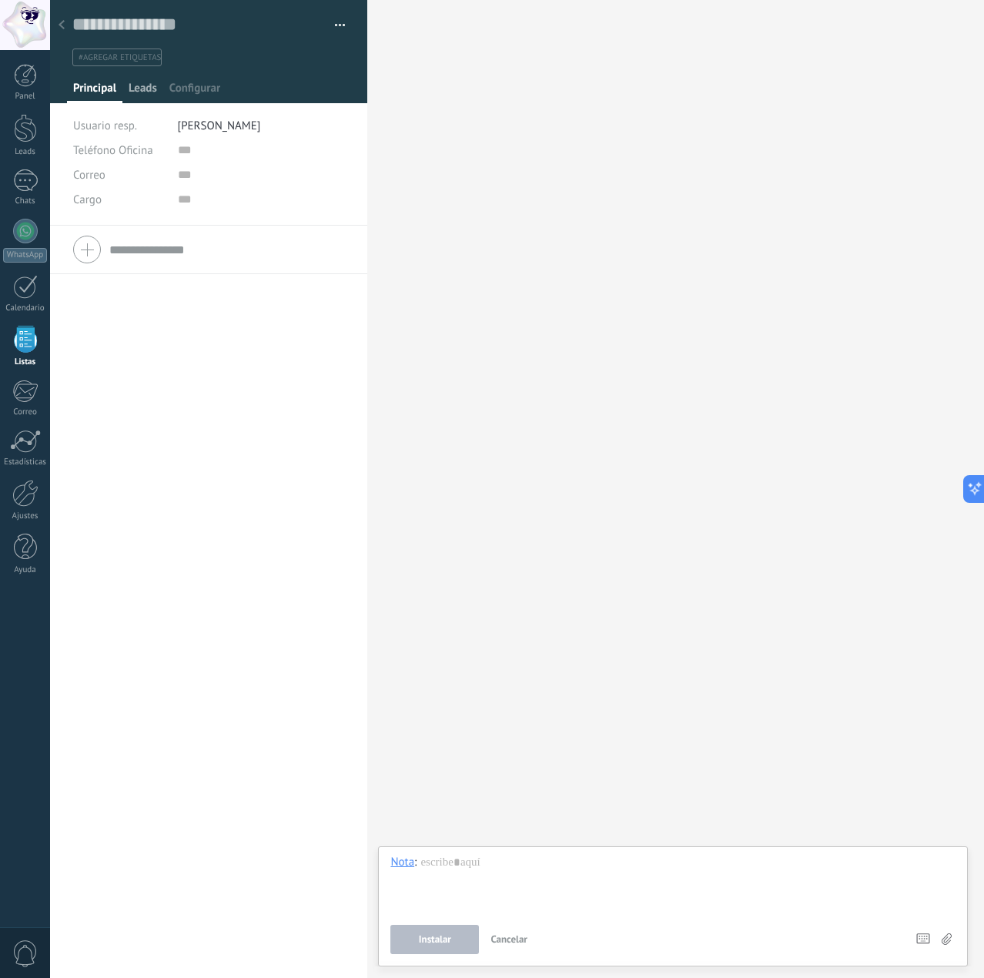
click at [132, 95] on span "Leads" at bounding box center [143, 92] width 28 height 22
click at [125, 136] on div "Agregar rápido" at bounding box center [101, 138] width 59 height 12
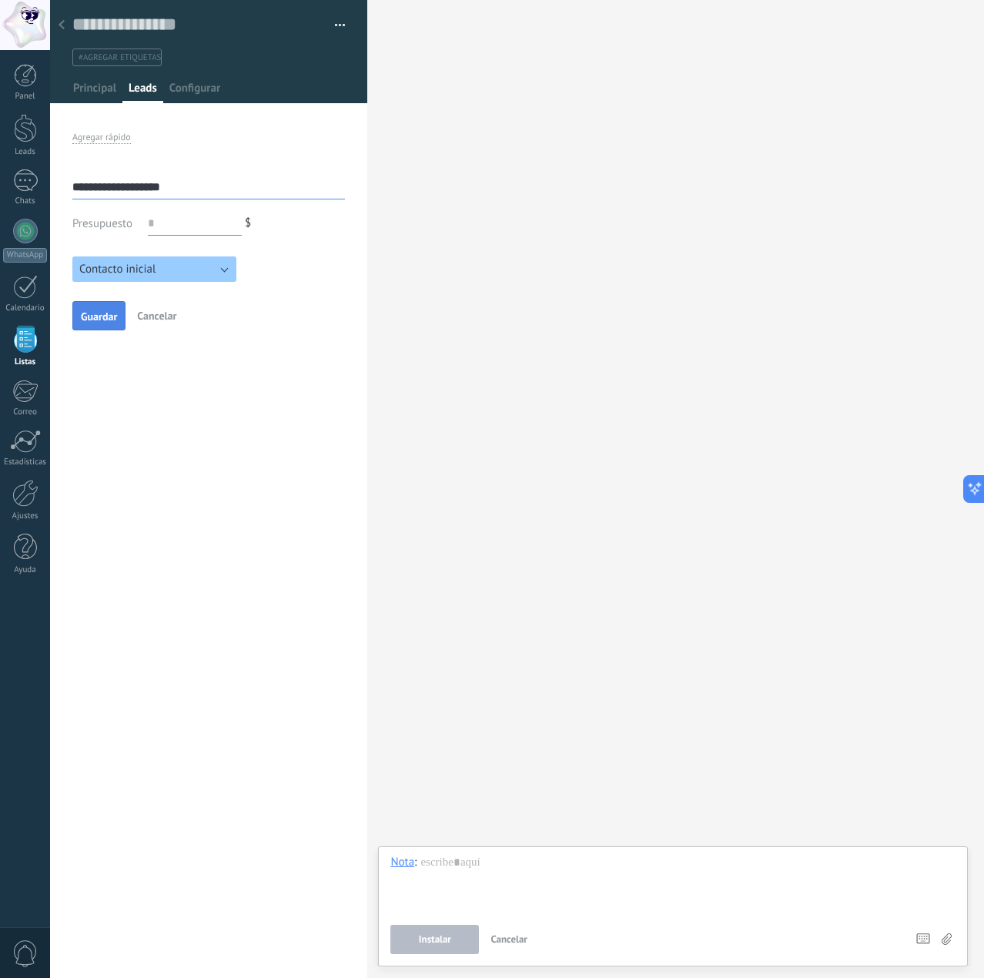
type input "**********"
click at [90, 313] on span "Guardar" at bounding box center [99, 316] width 36 height 11
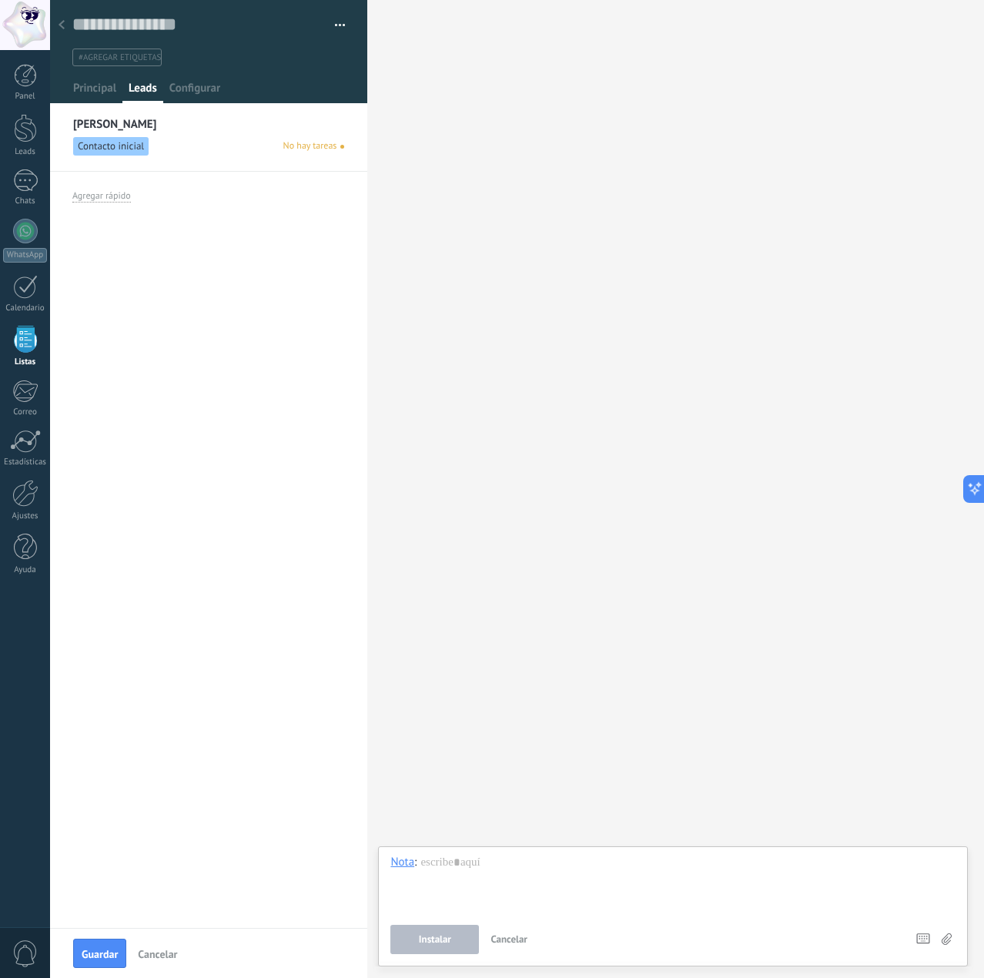
click at [140, 141] on span "Contacto inicial" at bounding box center [110, 146] width 75 height 18
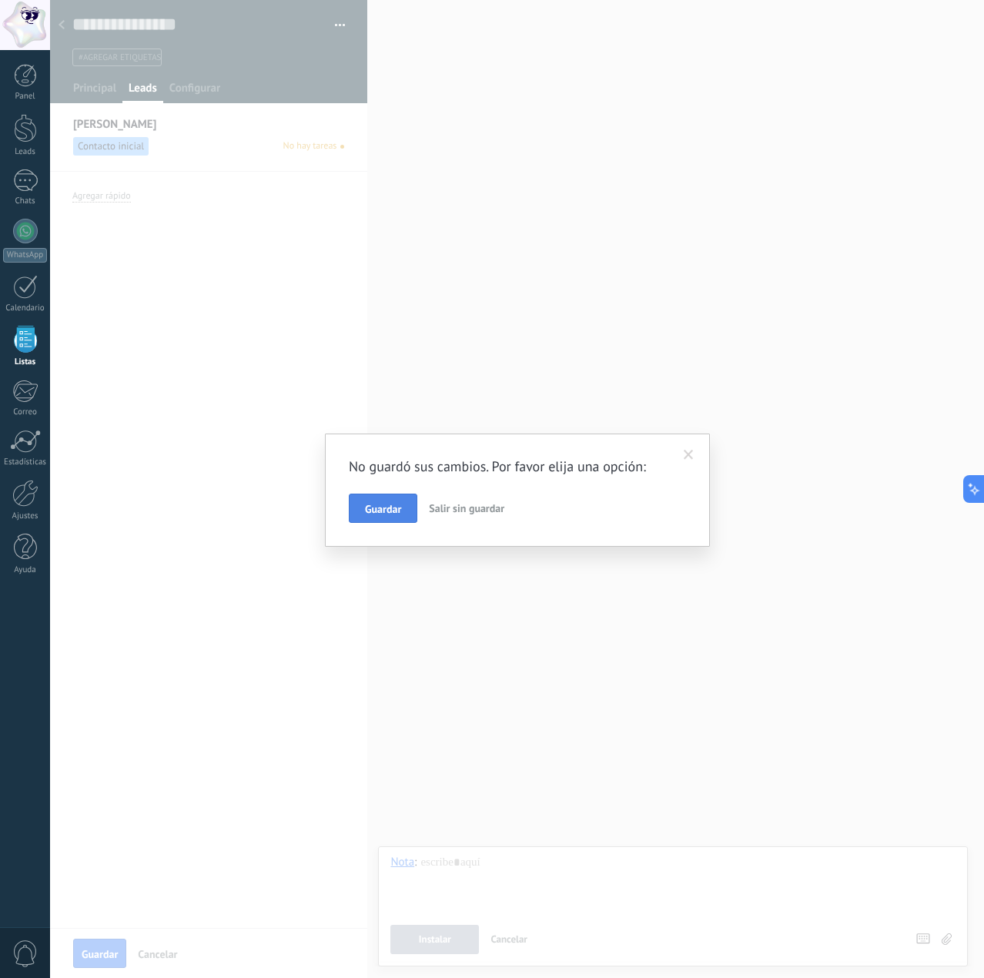
click at [373, 498] on button "Guardar" at bounding box center [383, 508] width 69 height 29
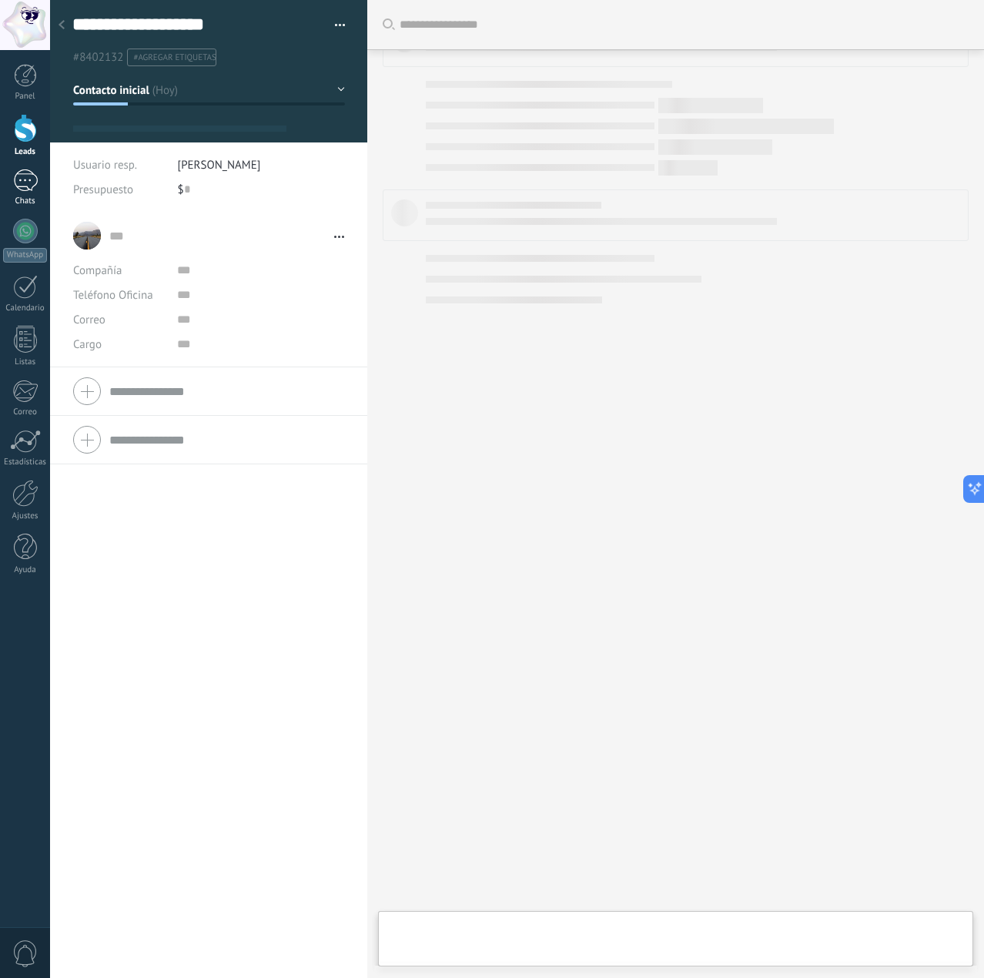
scroll to position [23, 0]
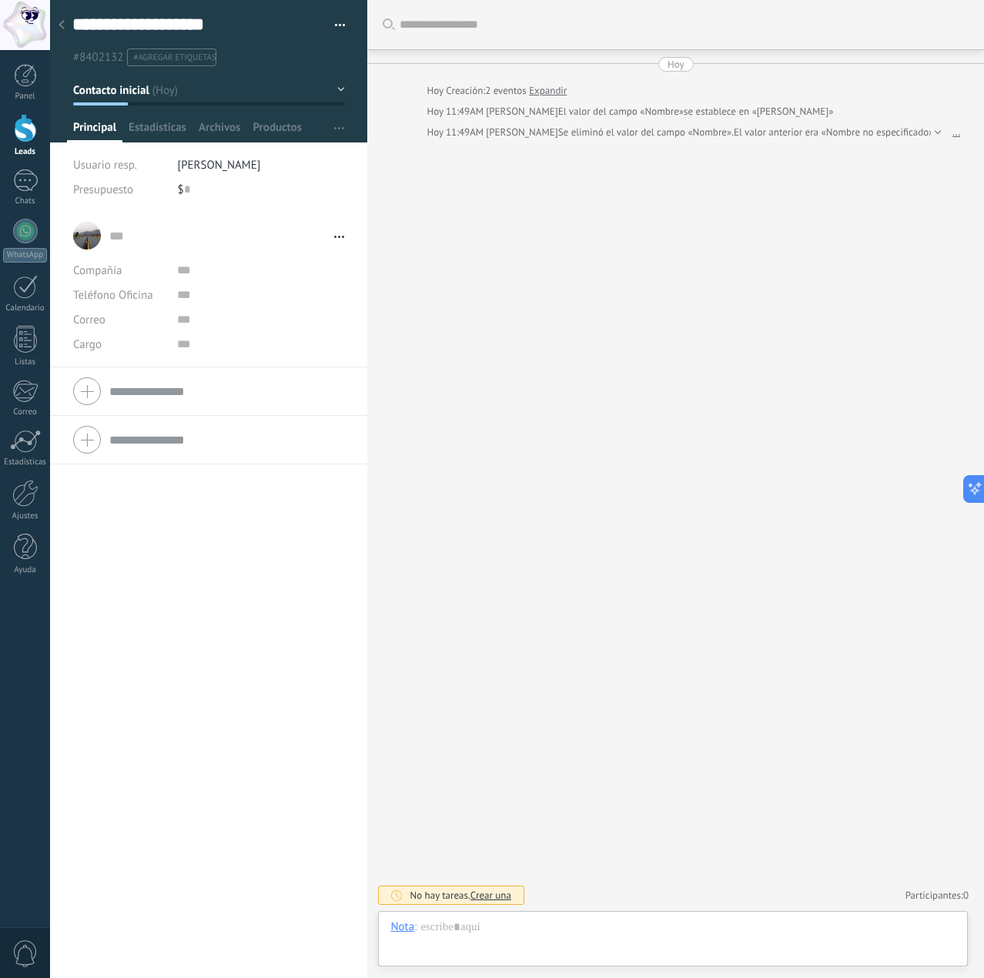
click at [90, 236] on div "... ... Abrir detalle Copie el nombre Desatar Contacto principal" at bounding box center [208, 235] width 271 height 39
click at [157, 88] on button "Contacto inicial" at bounding box center [209, 90] width 272 height 28
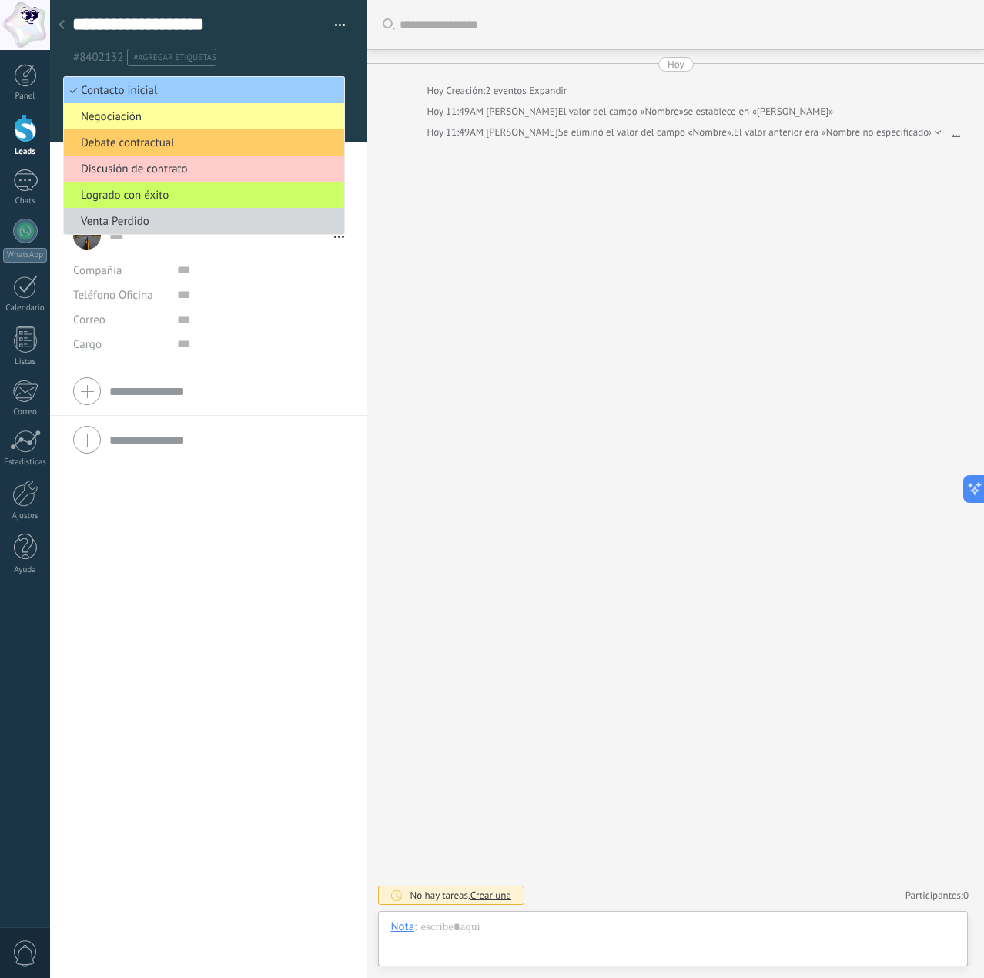
click at [228, 543] on div "... ... Abrir detalle Copie el nombre Desatar" at bounding box center [208, 595] width 317 height 766
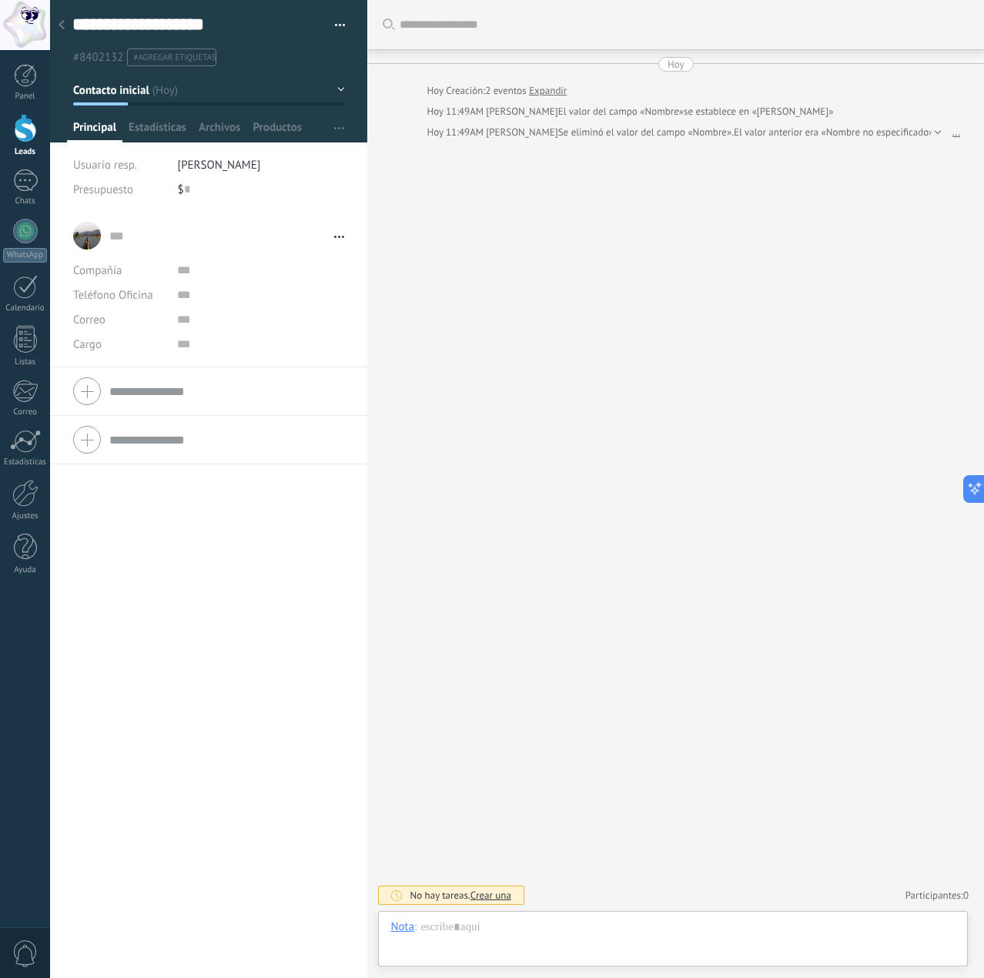
click at [52, 17] on div at bounding box center [62, 26] width 22 height 30
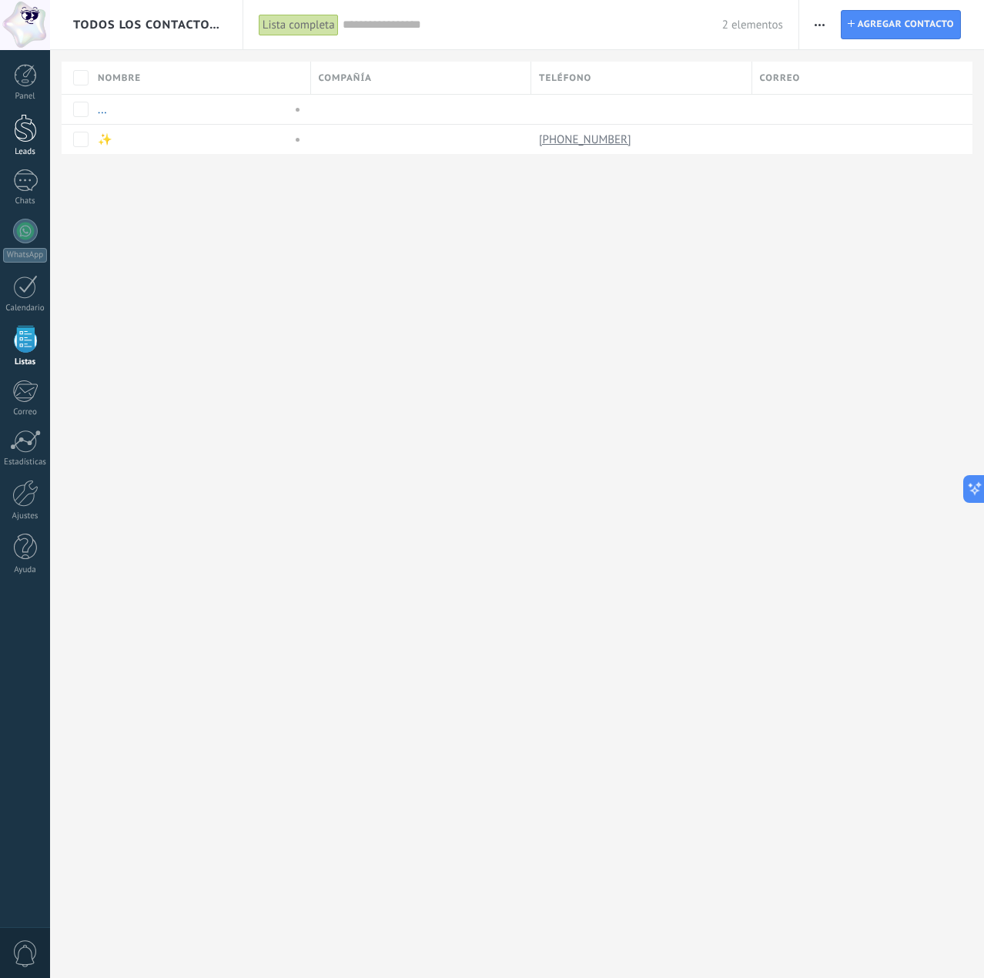
click at [25, 132] on div at bounding box center [25, 128] width 23 height 28
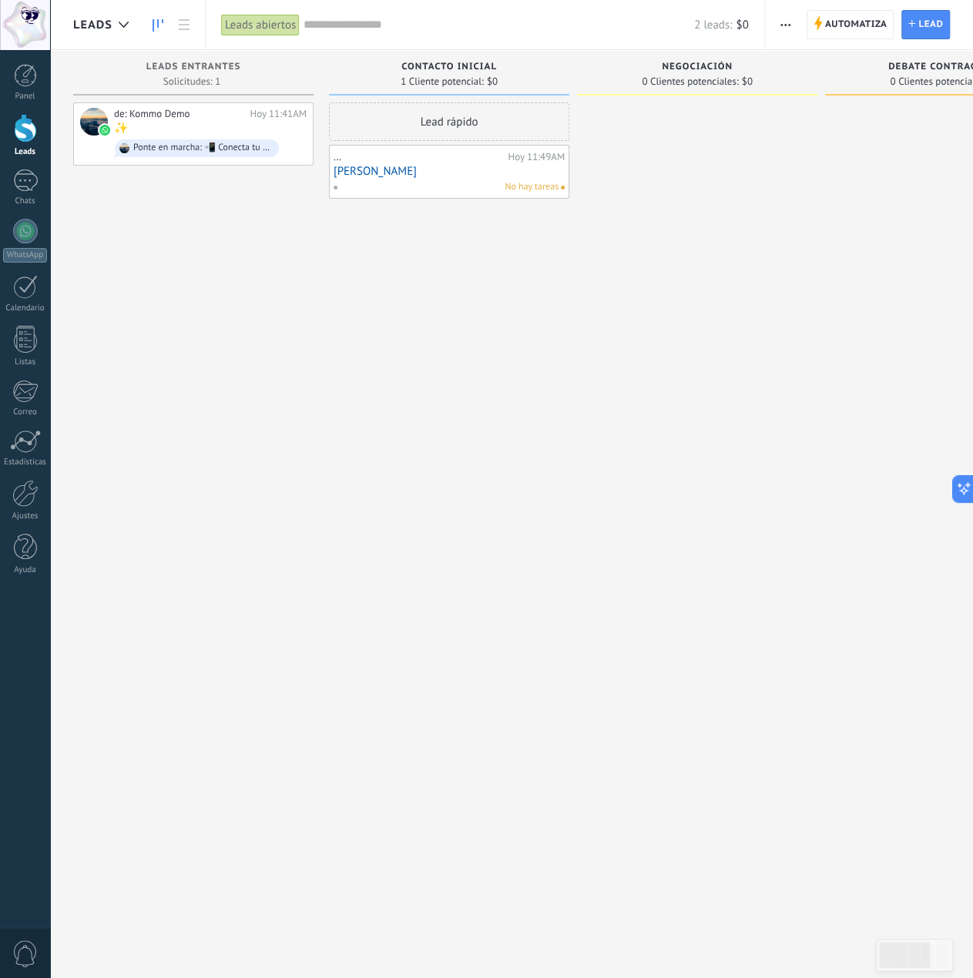
click at [367, 172] on link "[PERSON_NAME]" at bounding box center [448, 171] width 231 height 13
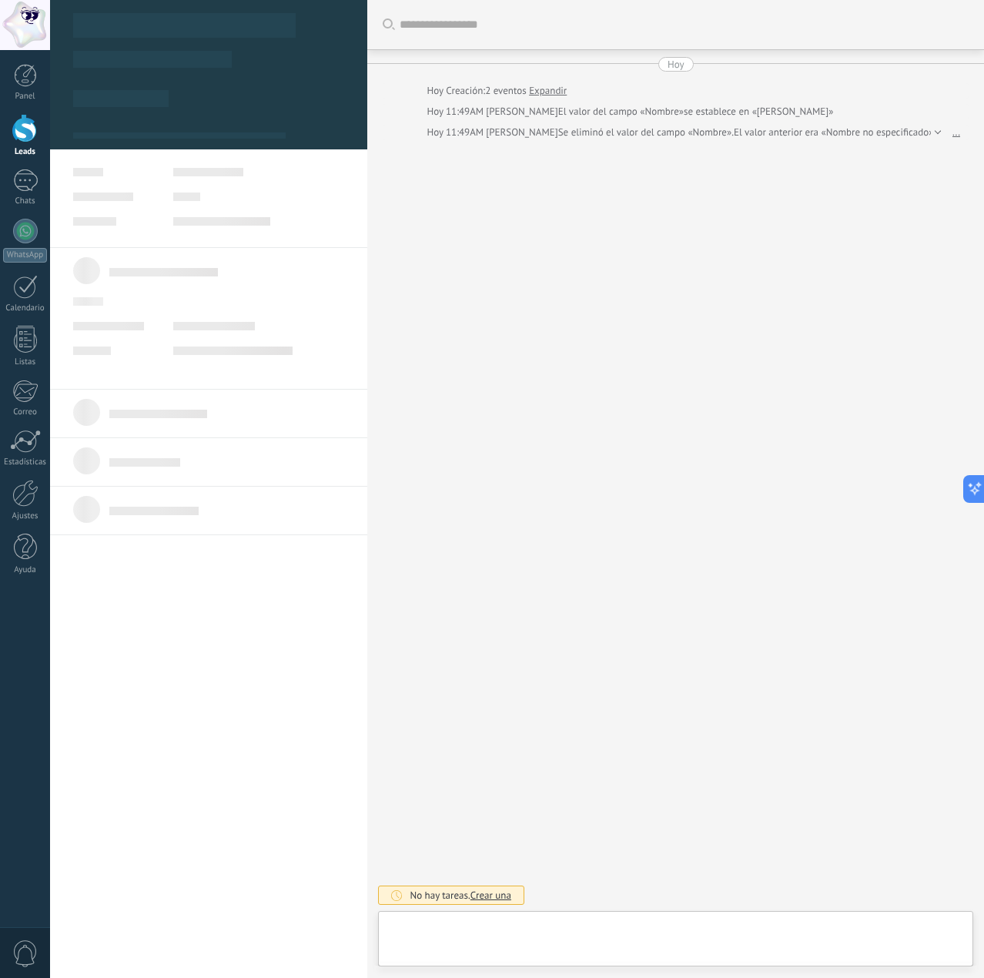
type textarea "**********"
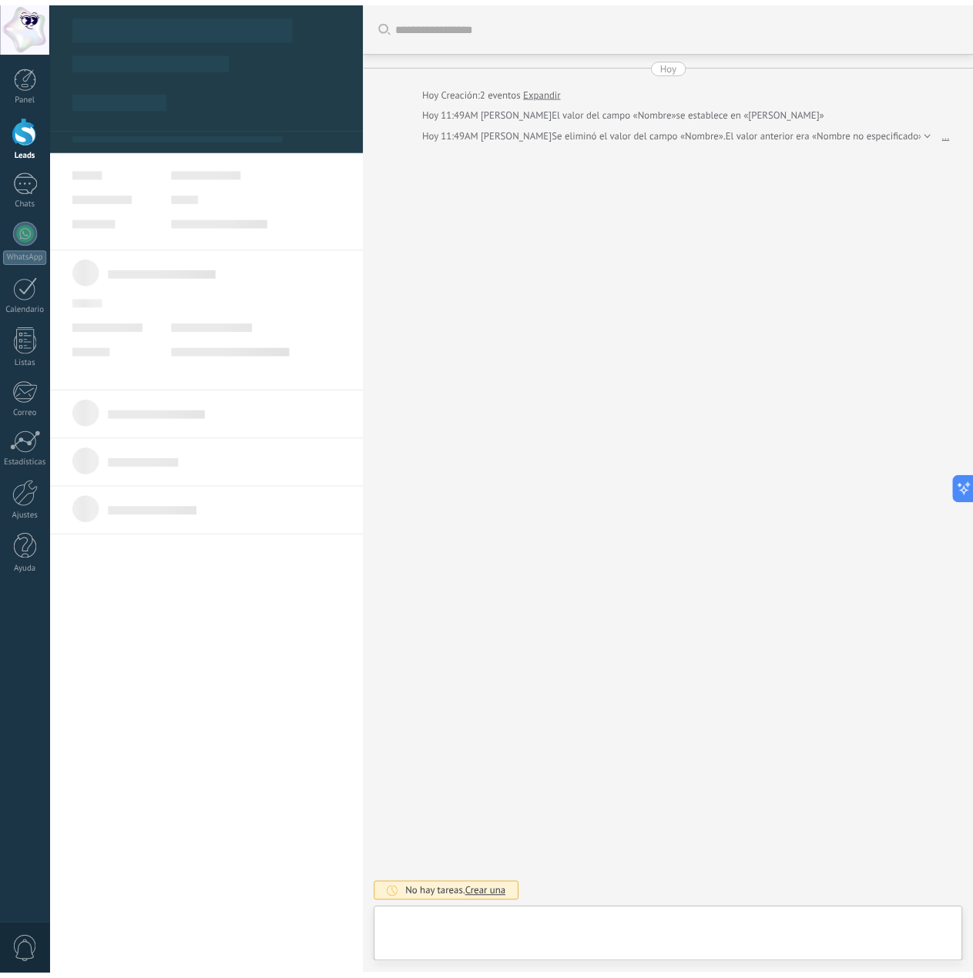
scroll to position [23, 0]
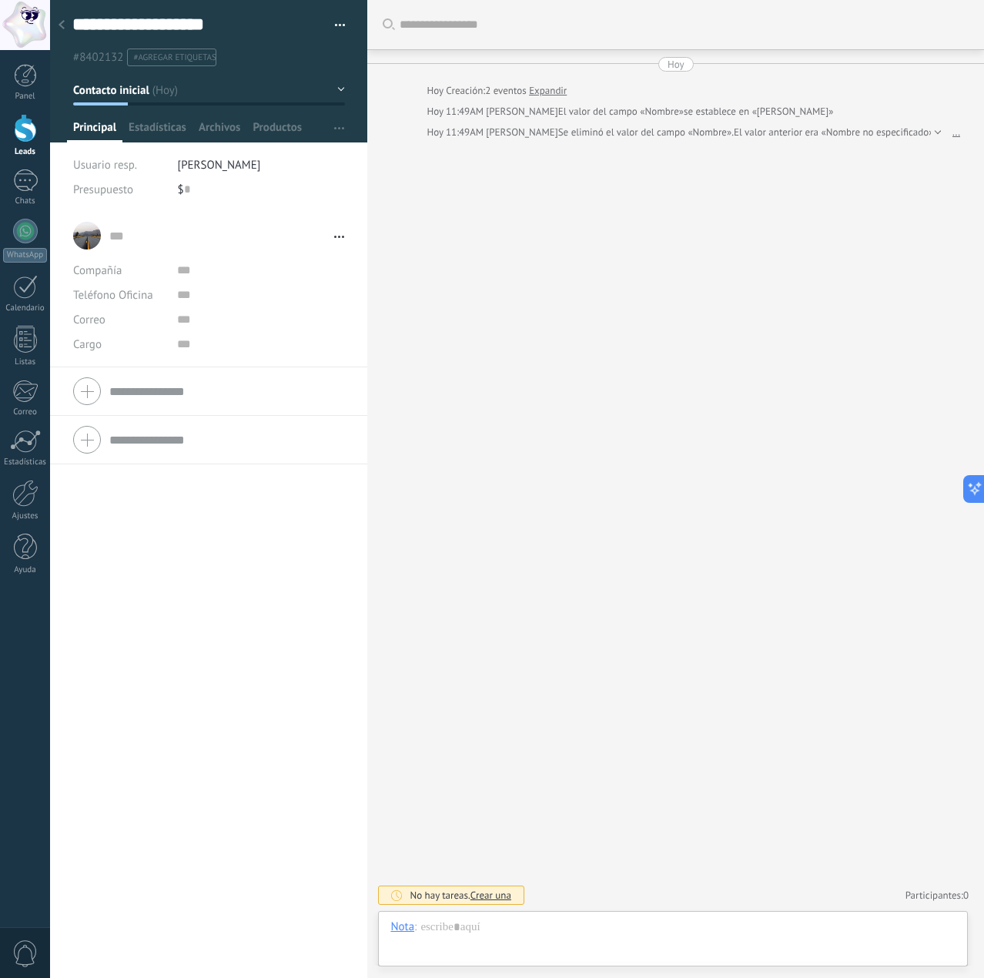
click at [485, 911] on div "Chat Correo Nota Tarea Nota : Instalar Cancelar Atajos – seleccionar acción – i…" at bounding box center [673, 938] width 590 height 55
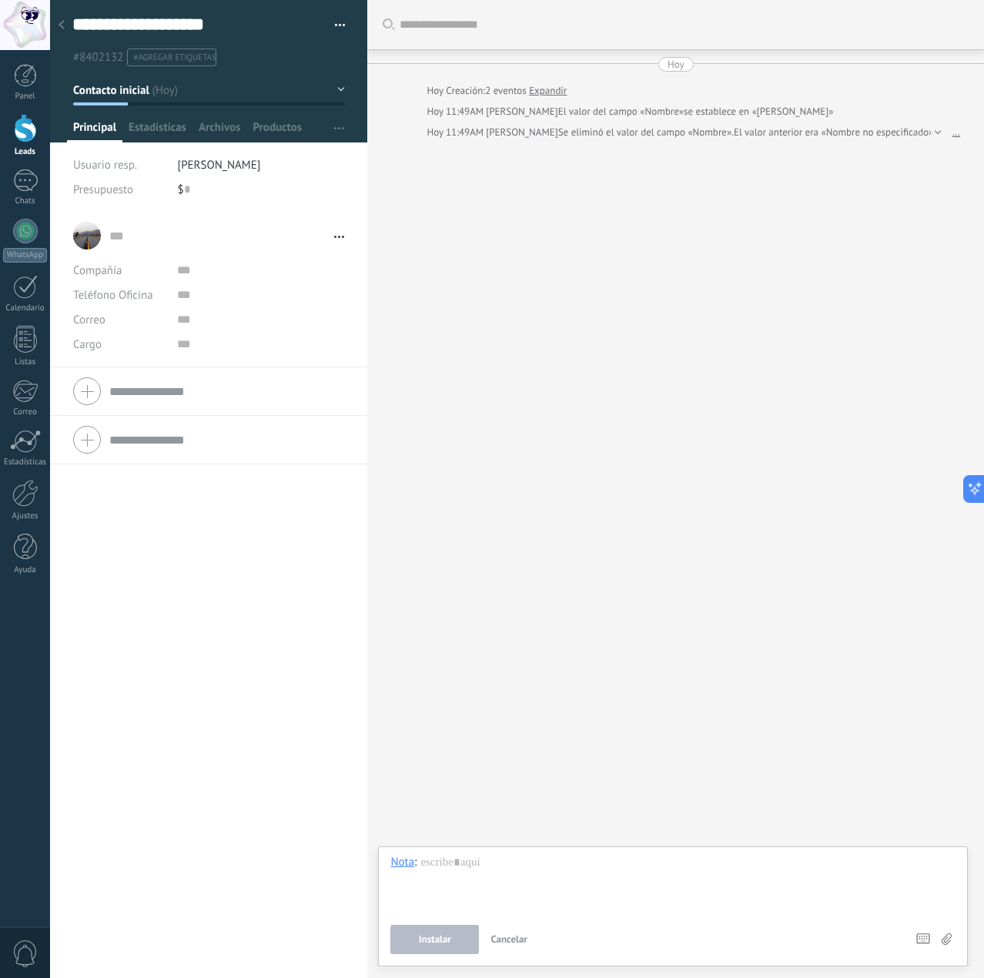
click at [68, 29] on div at bounding box center [62, 26] width 22 height 30
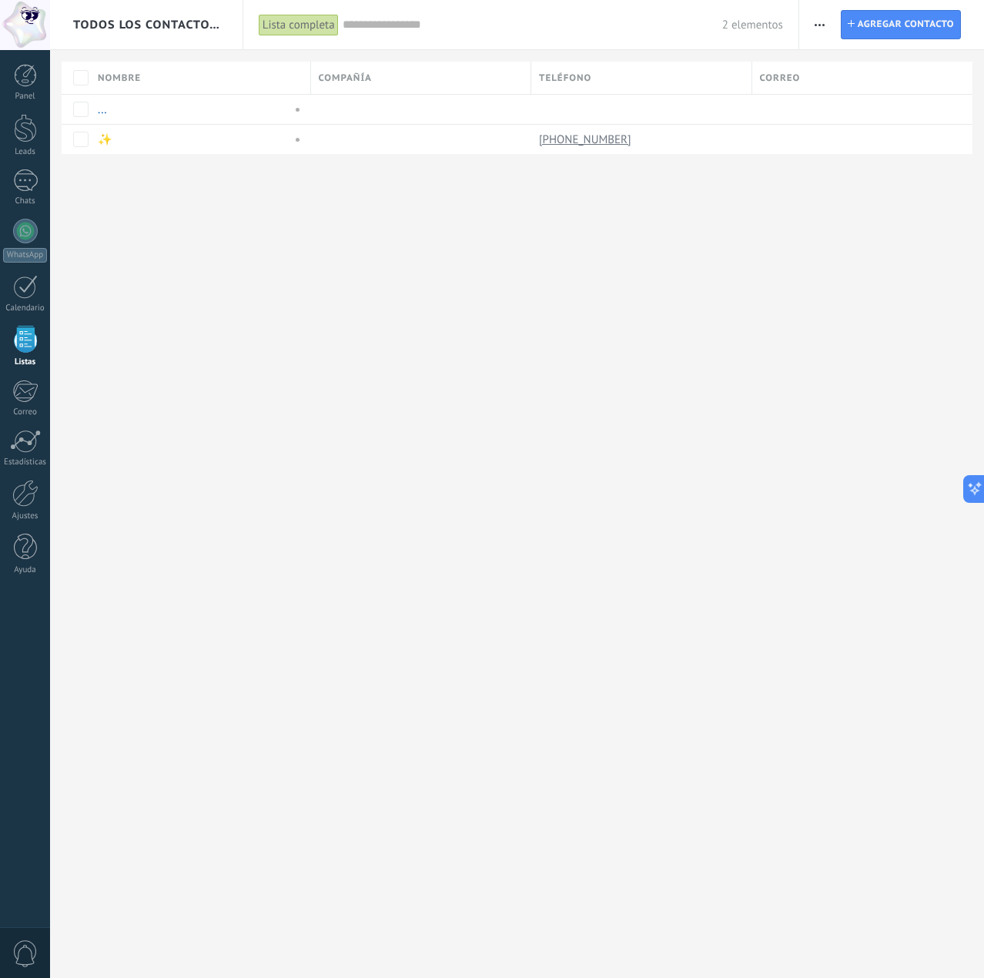
click at [134, 55] on div "Todos los contactos y empresas Lista completa Aplicar 2 elementos Lista complet…" at bounding box center [517, 102] width 934 height 204
click at [24, 167] on div "Panel Leads 1 Chats WhatsApp Clientes" at bounding box center [25, 327] width 50 height 527
click at [23, 189] on div "1" at bounding box center [25, 180] width 25 height 22
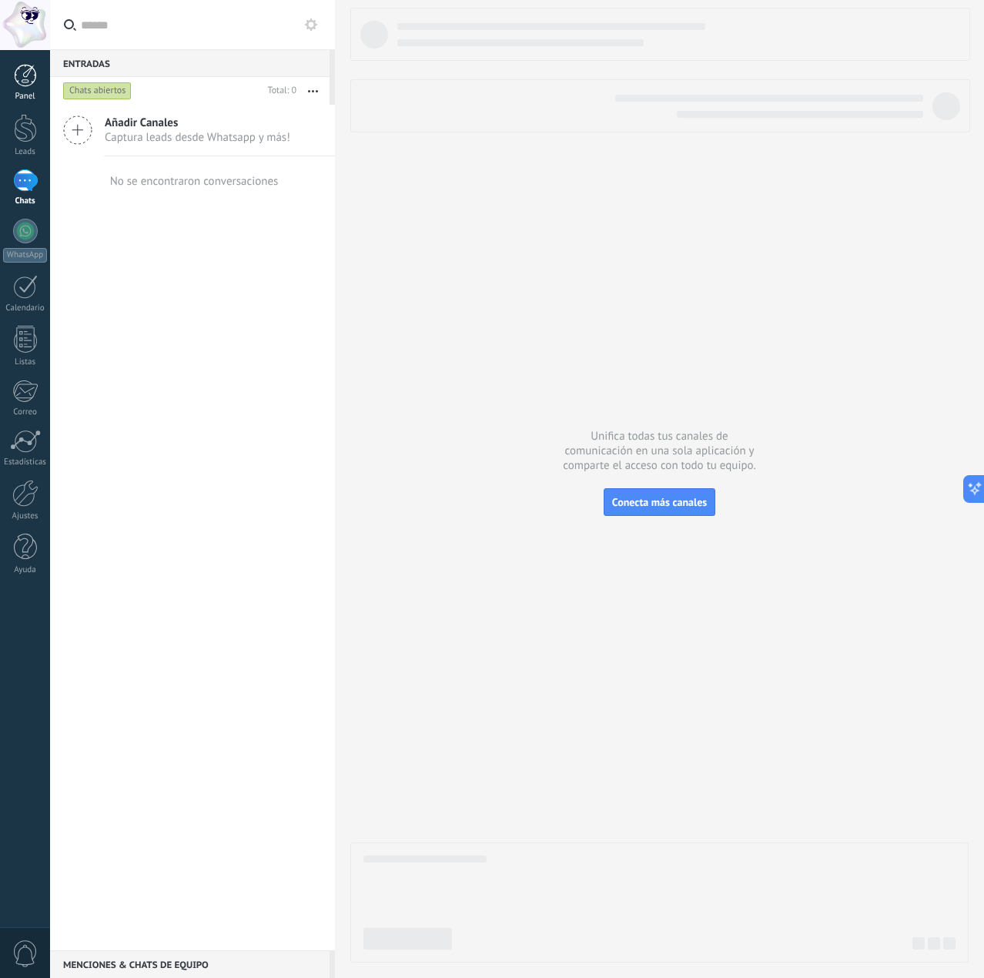
click at [39, 92] on link "Panel" at bounding box center [25, 83] width 50 height 38
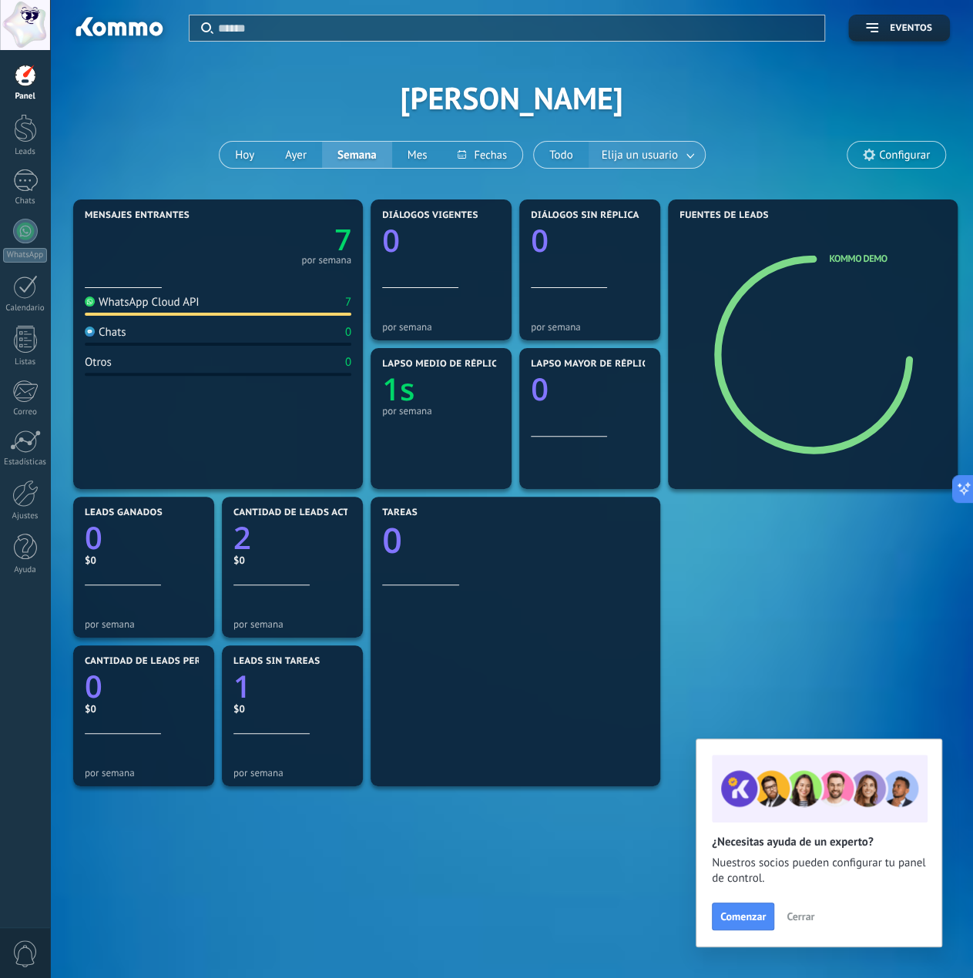
click at [624, 163] on span "Elija un usuario" at bounding box center [639, 155] width 82 height 21
click at [649, 154] on span "Elija un usuario" at bounding box center [639, 155] width 82 height 21
